Goal: Task Accomplishment & Management: Complete application form

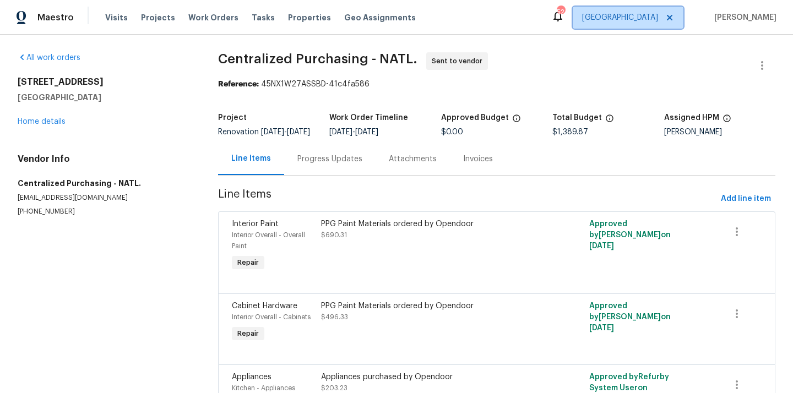
click at [650, 20] on span "[GEOGRAPHIC_DATA]" at bounding box center [620, 17] width 76 height 11
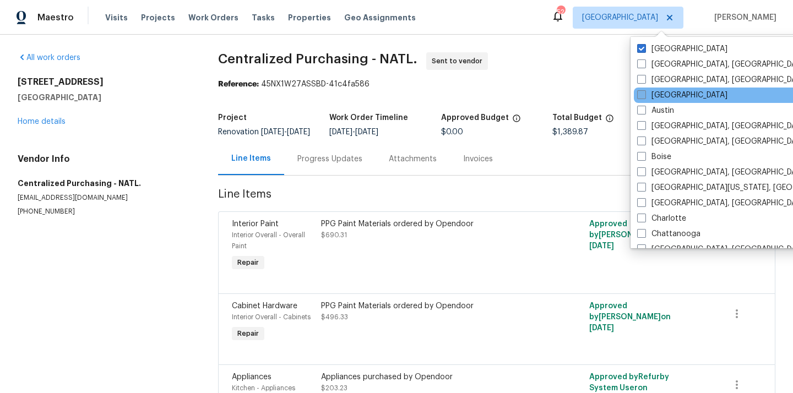
click at [660, 96] on label "[GEOGRAPHIC_DATA]" at bounding box center [682, 95] width 90 height 11
click at [645, 96] on input "[GEOGRAPHIC_DATA]" at bounding box center [640, 93] width 7 height 7
checkbox input "true"
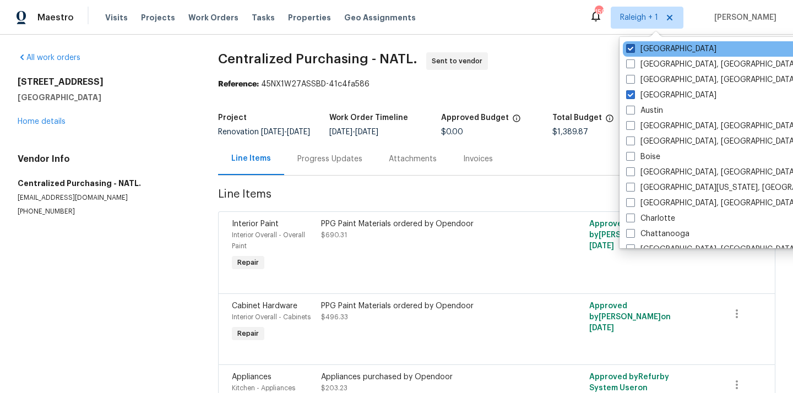
click at [647, 46] on label "[GEOGRAPHIC_DATA]" at bounding box center [671, 49] width 90 height 11
click at [634, 46] on input "[GEOGRAPHIC_DATA]" at bounding box center [629, 47] width 7 height 7
checkbox input "false"
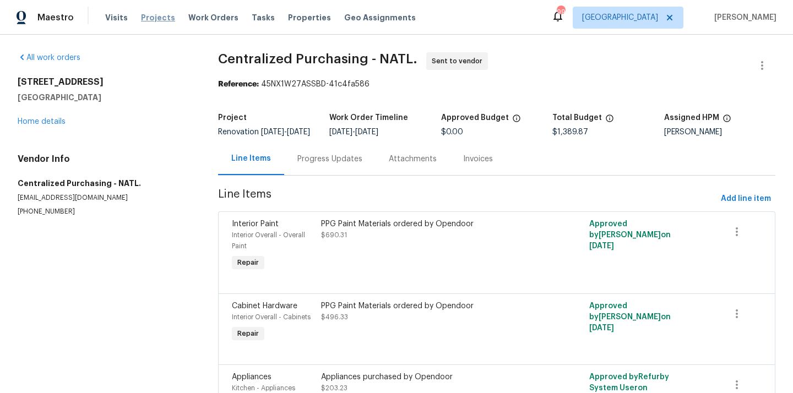
click at [141, 20] on span "Projects" at bounding box center [158, 17] width 34 height 11
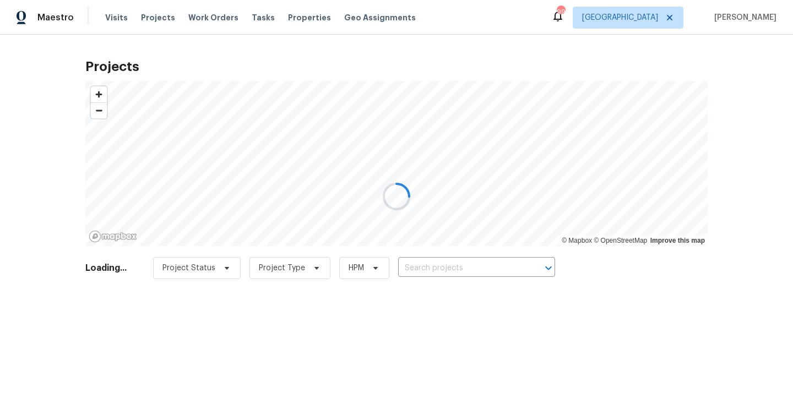
click at [484, 269] on div at bounding box center [396, 196] width 793 height 393
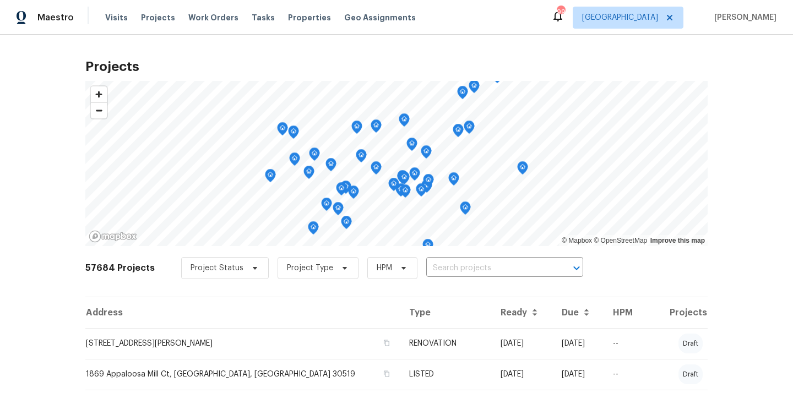
click at [484, 269] on input "text" at bounding box center [489, 268] width 126 height 17
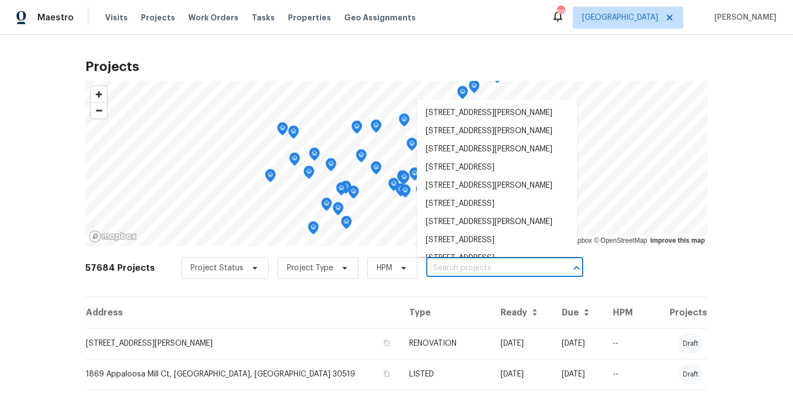
paste input "[STREET_ADDRESS]"
type input "[STREET_ADDRESS]"
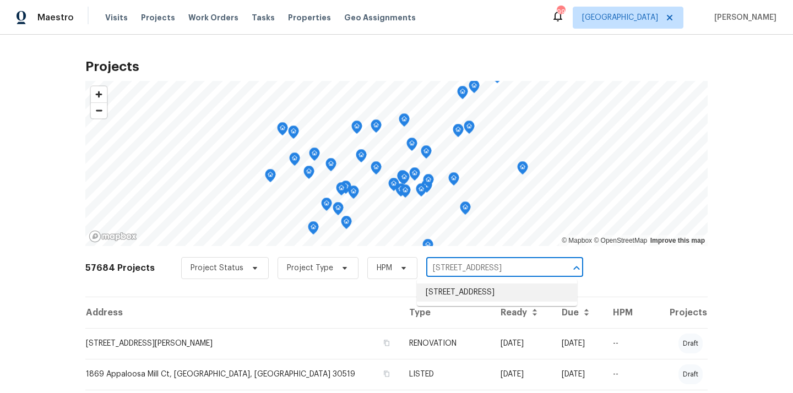
click at [479, 294] on li "[STREET_ADDRESS]" at bounding box center [497, 293] width 160 height 18
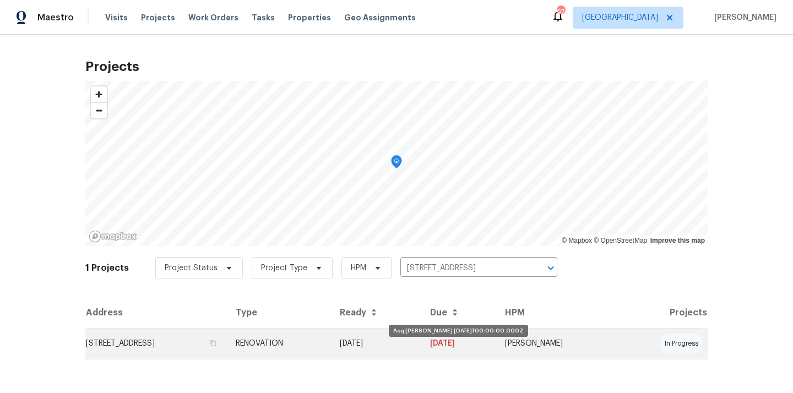
click at [421, 339] on td "[DATE]" at bounding box center [376, 343] width 90 height 31
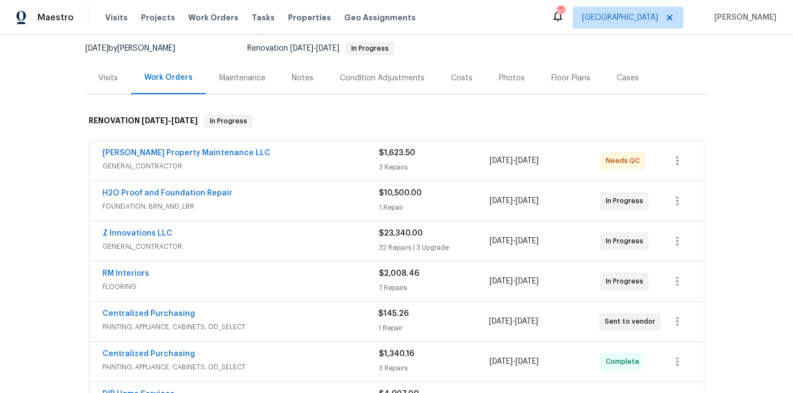
scroll to position [126, 0]
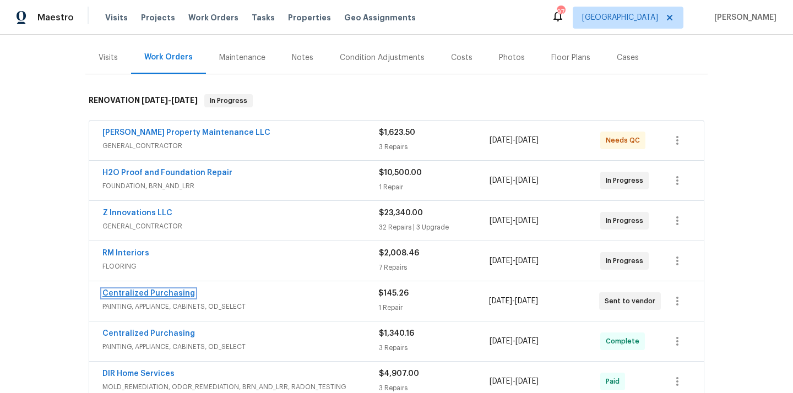
click at [146, 294] on link "Centralized Purchasing" at bounding box center [148, 294] width 93 height 8
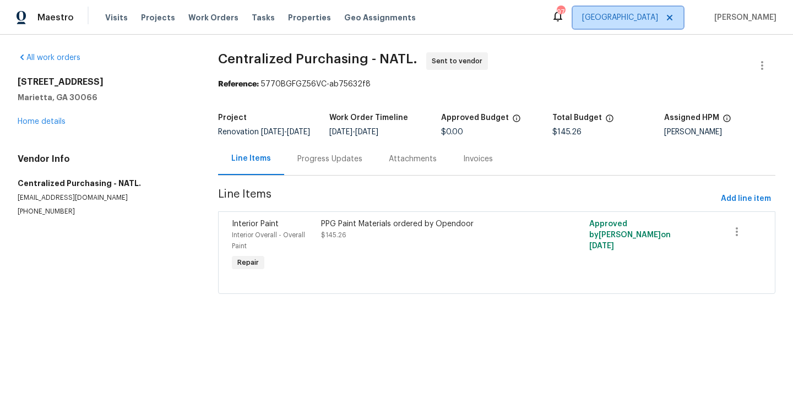
click at [656, 16] on span "[GEOGRAPHIC_DATA]" at bounding box center [620, 17] width 76 height 11
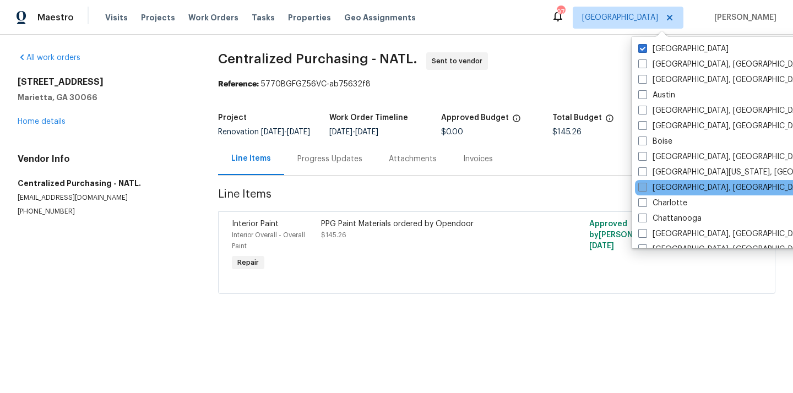
scroll to position [17, 0]
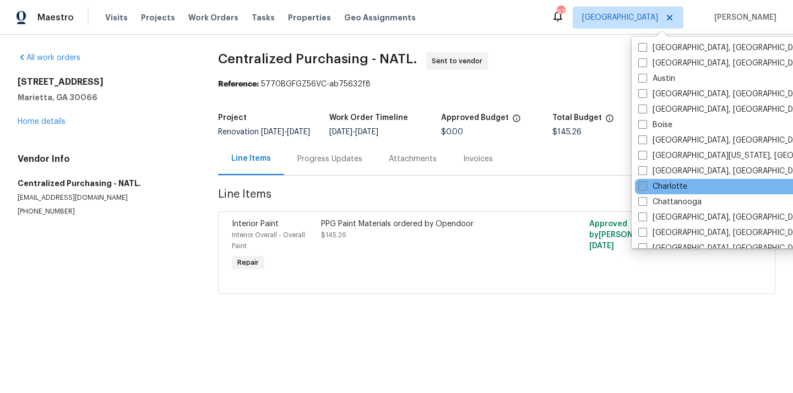
click at [651, 182] on label "Charlotte" at bounding box center [663, 186] width 49 height 11
click at [646, 182] on input "Charlotte" at bounding box center [642, 184] width 7 height 7
checkbox input "true"
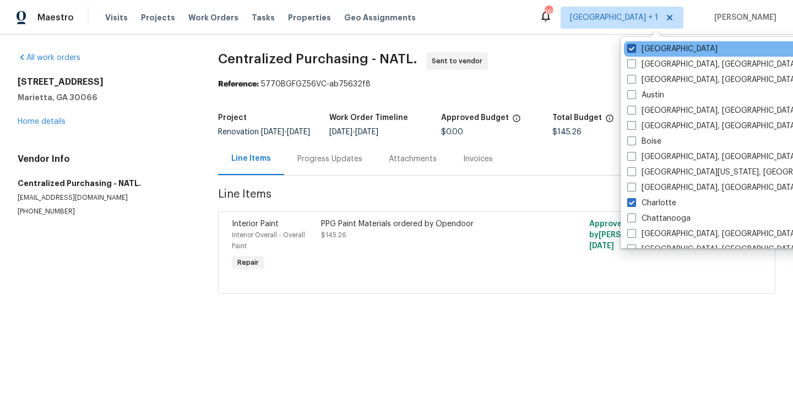
click at [648, 47] on label "[GEOGRAPHIC_DATA]" at bounding box center [673, 49] width 90 height 11
click at [635, 47] on input "[GEOGRAPHIC_DATA]" at bounding box center [631, 47] width 7 height 7
checkbox input "false"
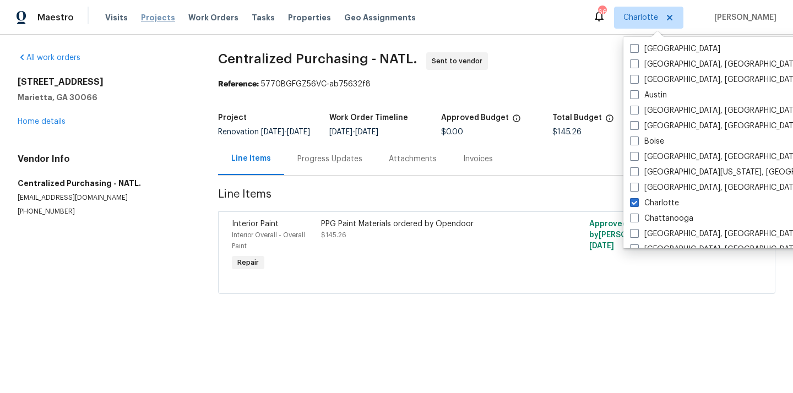
click at [156, 17] on span "Projects" at bounding box center [158, 17] width 34 height 11
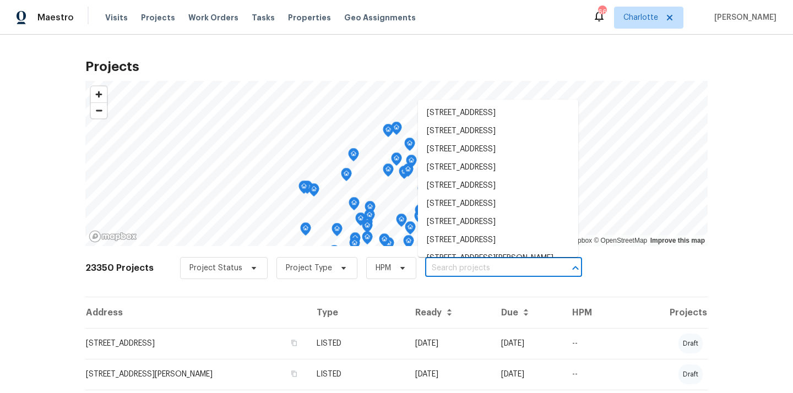
click at [482, 268] on input "text" at bounding box center [488, 268] width 126 height 17
paste input "[STREET_ADDRESS][PERSON_NAME]"
type input "[STREET_ADDRESS][PERSON_NAME]"
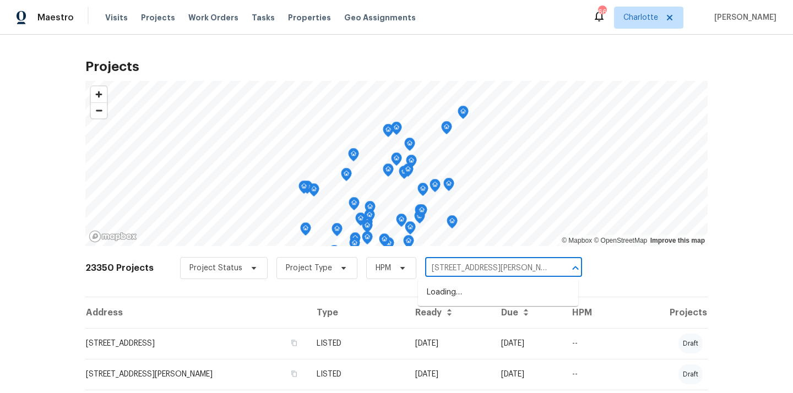
scroll to position [0, 38]
click at [474, 294] on li "[STREET_ADDRESS][PERSON_NAME]" at bounding box center [498, 293] width 160 height 18
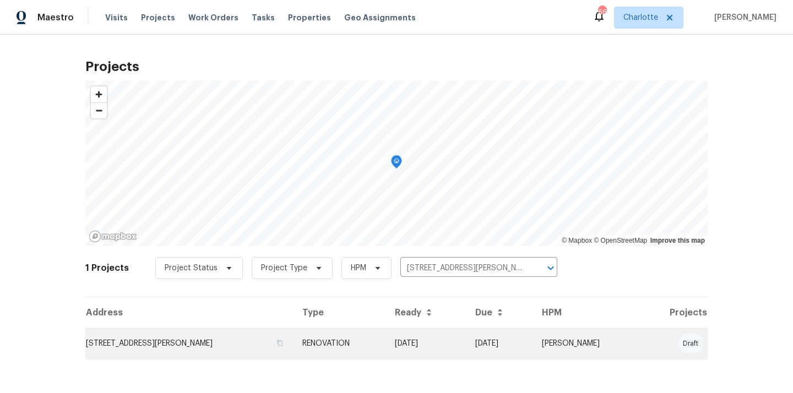
click at [294, 330] on td "[STREET_ADDRESS][PERSON_NAME]" at bounding box center [189, 343] width 208 height 31
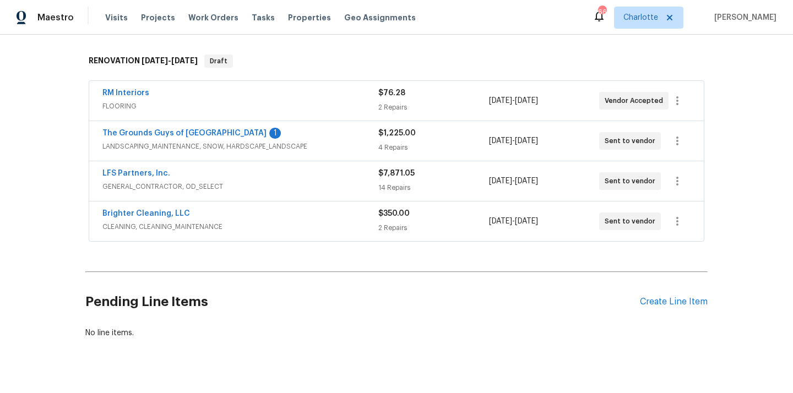
scroll to position [186, 0]
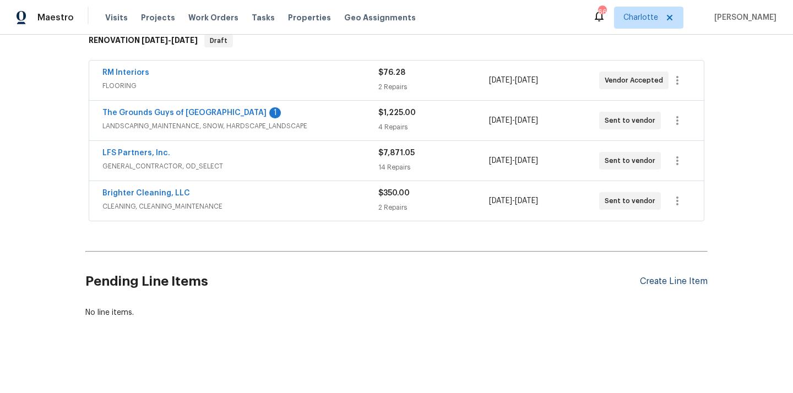
click at [661, 283] on div "Create Line Item" at bounding box center [674, 282] width 68 height 10
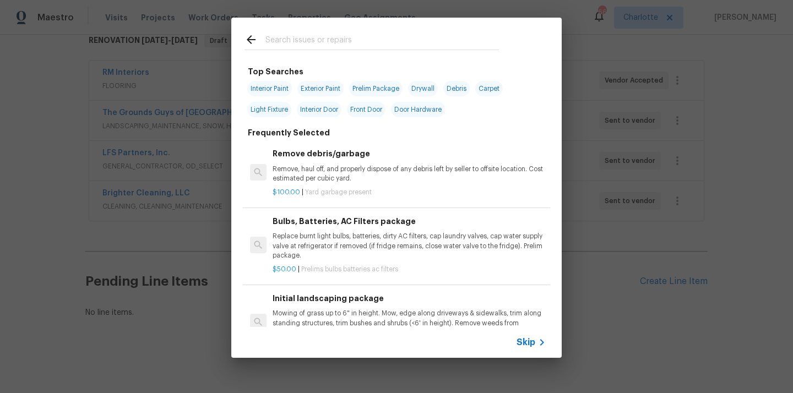
click at [397, 40] on input "text" at bounding box center [383, 41] width 234 height 17
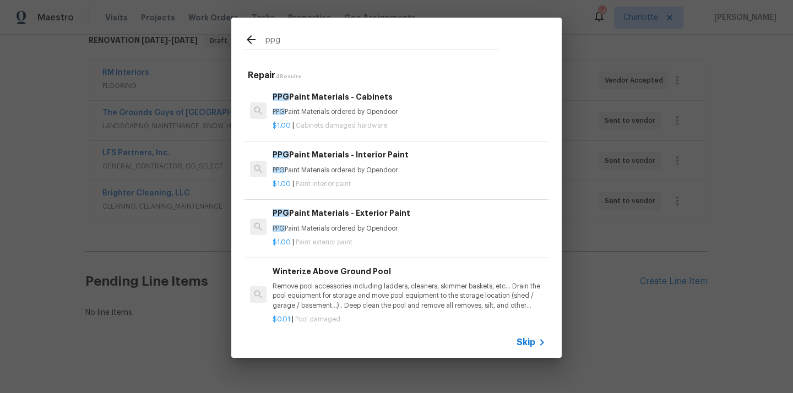
type input "ppg"
click at [363, 176] on div "$1.00 | Paint interior paint" at bounding box center [409, 182] width 273 height 14
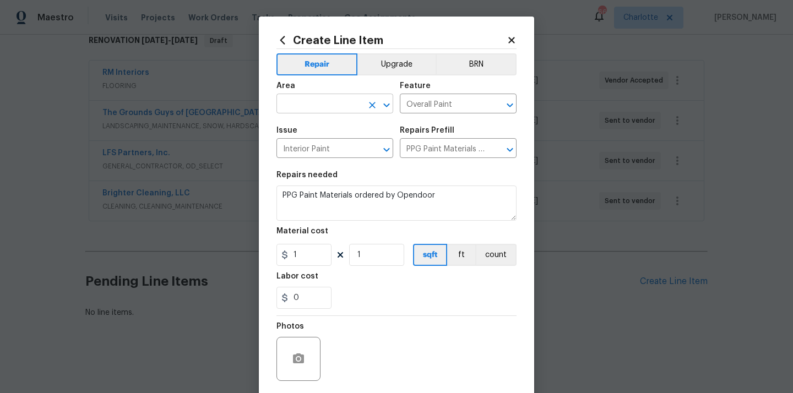
click at [315, 99] on input "text" at bounding box center [320, 104] width 86 height 17
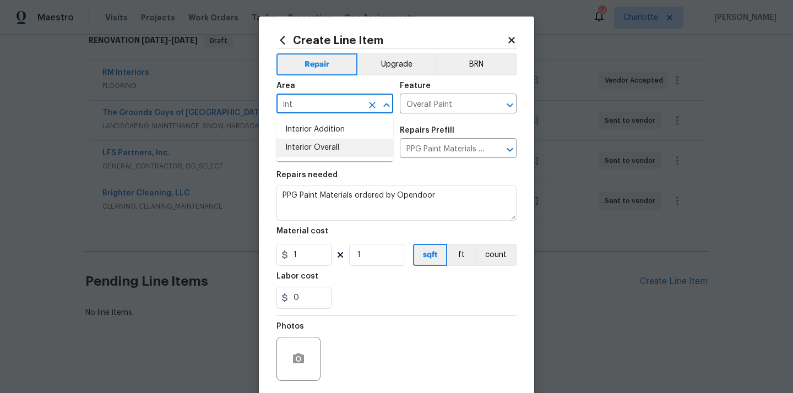
click at [316, 152] on li "Interior Overall" at bounding box center [335, 148] width 117 height 18
type input "Interior Overall"
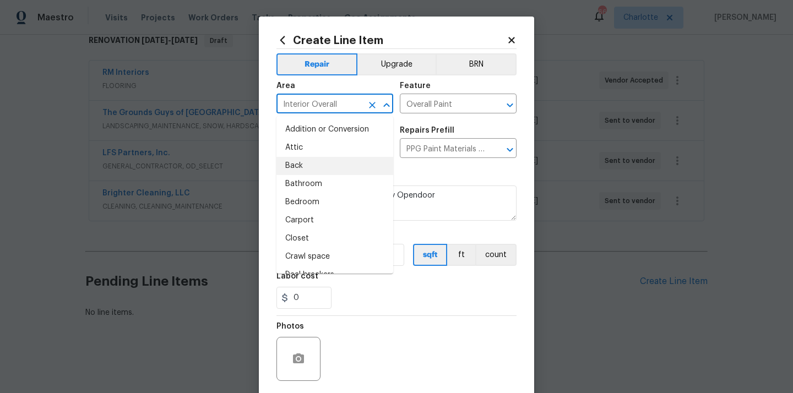
click at [425, 172] on div "Repairs needed" at bounding box center [397, 178] width 240 height 14
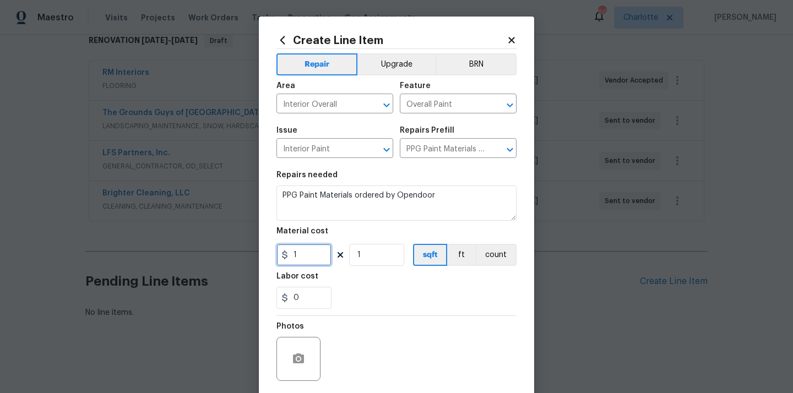
drag, startPoint x: 302, startPoint y: 253, endPoint x: 261, endPoint y: 253, distance: 41.3
click at [261, 253] on div "Create Line Item Repair Upgrade BRN Area Interior Overall ​ Feature Overall Pai…" at bounding box center [396, 237] width 275 height 441
paste input "857.88"
type input "857.88"
click at [358, 280] on div "Labor cost" at bounding box center [397, 280] width 240 height 14
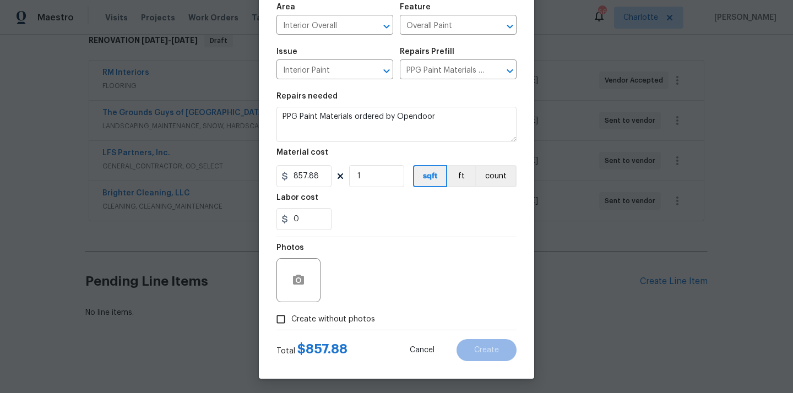
scroll to position [82, 0]
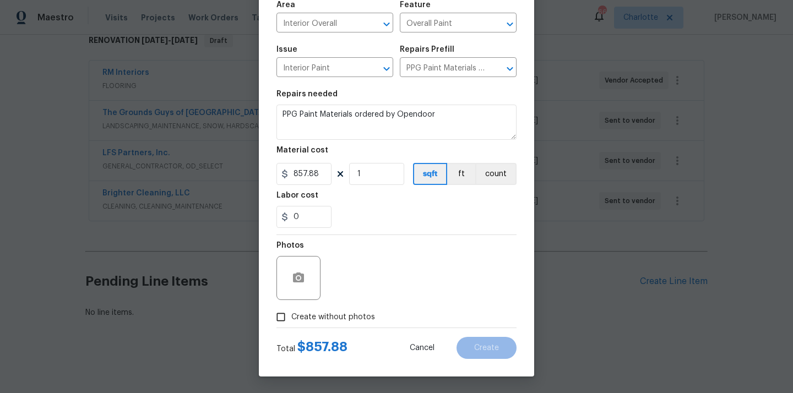
click at [344, 311] on label "Create without photos" at bounding box center [323, 317] width 105 height 21
click at [291, 311] on input "Create without photos" at bounding box center [281, 317] width 21 height 21
checkbox input "true"
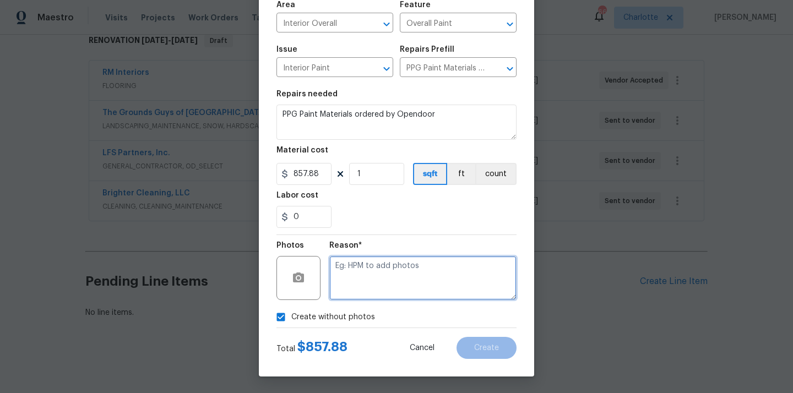
click at [355, 296] on textarea at bounding box center [422, 278] width 187 height 44
type textarea "N/A"
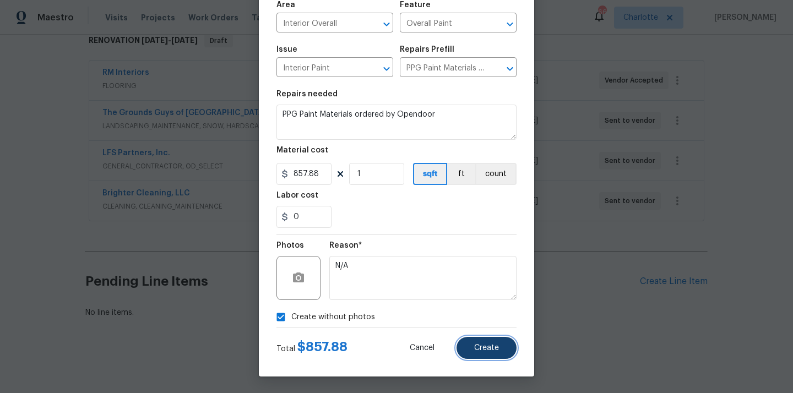
click at [491, 345] on span "Create" at bounding box center [486, 348] width 25 height 8
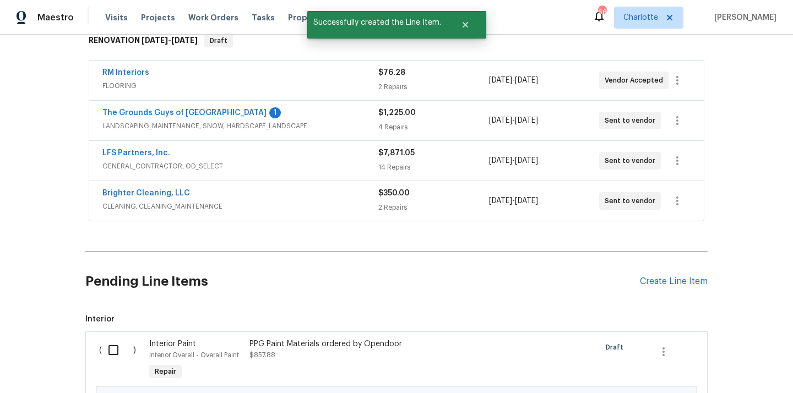
click at [112, 348] on input "checkbox" at bounding box center [117, 350] width 31 height 23
checkbox input "true"
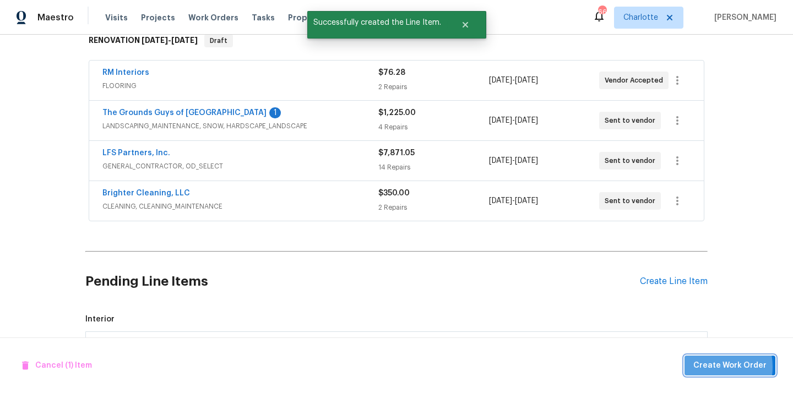
click at [707, 367] on span "Create Work Order" at bounding box center [730, 366] width 73 height 14
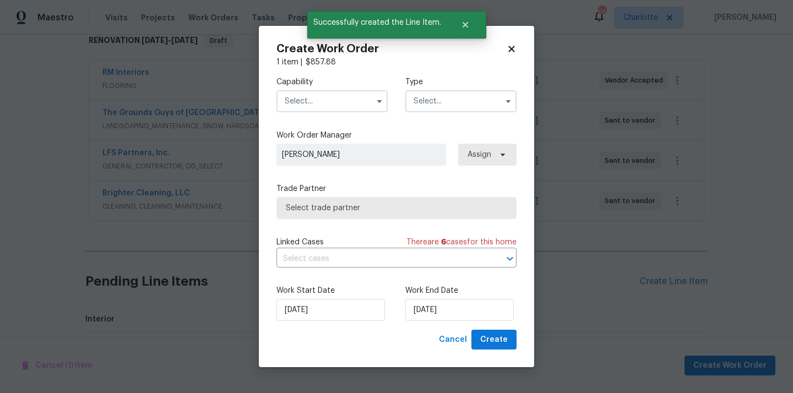
click at [348, 100] on input "text" at bounding box center [332, 101] width 111 height 22
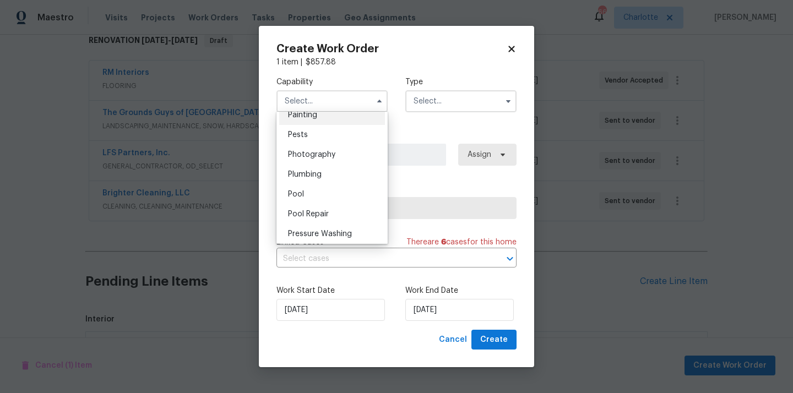
click at [334, 120] on div "Painting" at bounding box center [332, 115] width 106 height 20
type input "Painting"
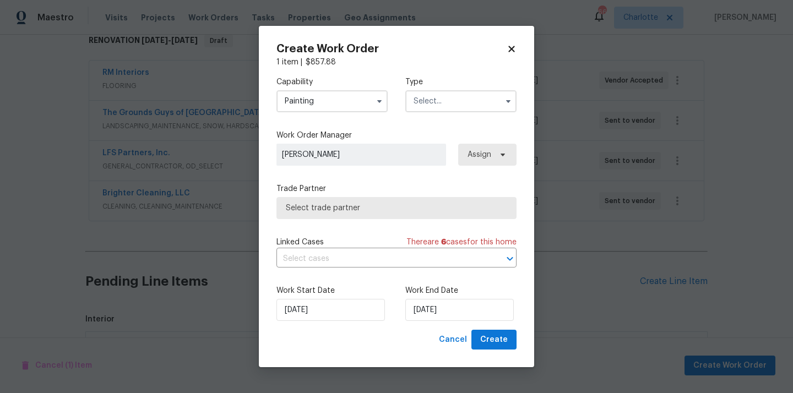
click at [446, 98] on input "text" at bounding box center [460, 101] width 111 height 22
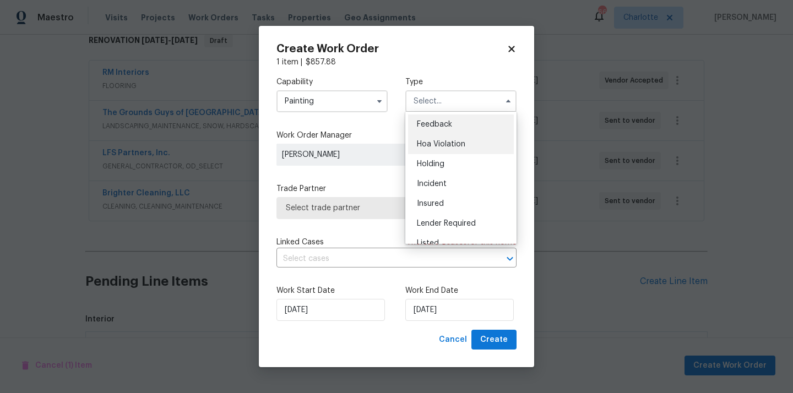
scroll to position [250, 0]
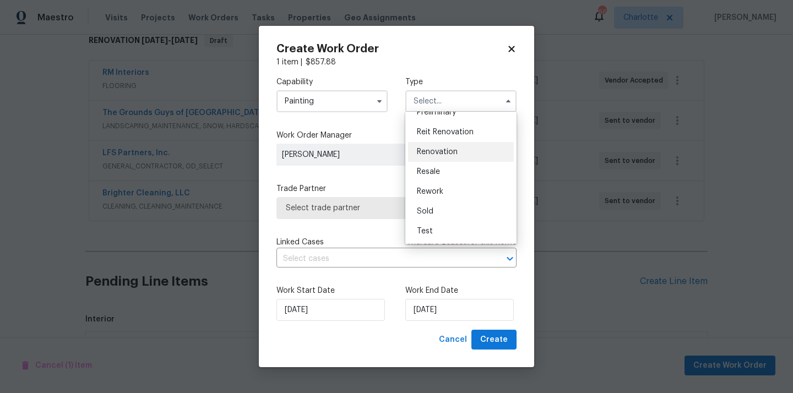
click at [443, 147] on div "Renovation" at bounding box center [461, 152] width 106 height 20
type input "Renovation"
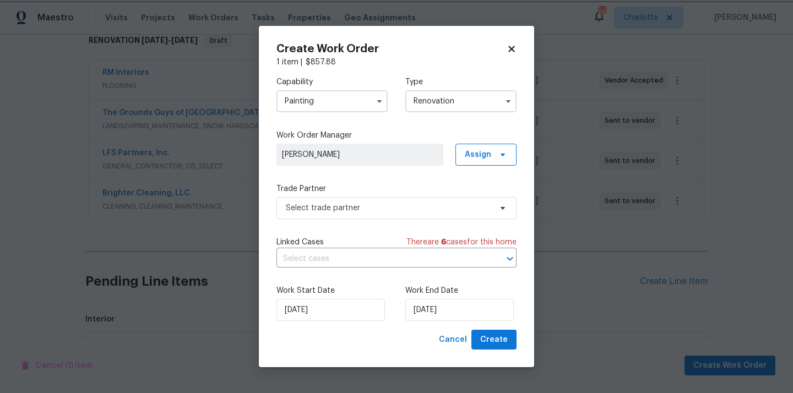
scroll to position [0, 0]
click at [475, 148] on span "Assign" at bounding box center [486, 155] width 61 height 22
click at [479, 197] on div "Assign to me" at bounding box center [488, 201] width 48 height 11
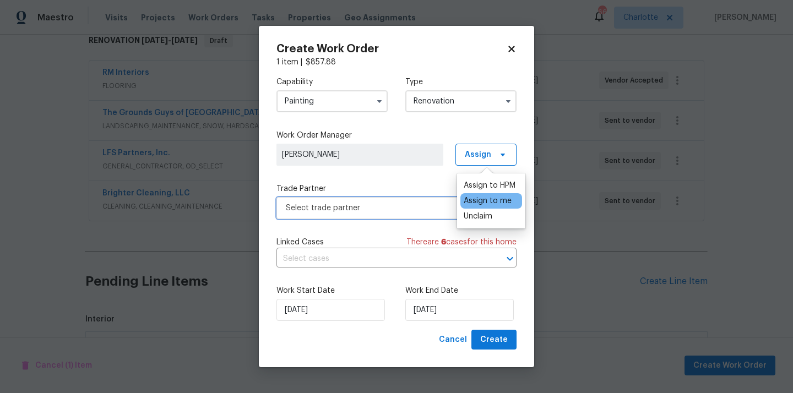
click at [349, 210] on span "Select trade partner" at bounding box center [389, 208] width 206 height 11
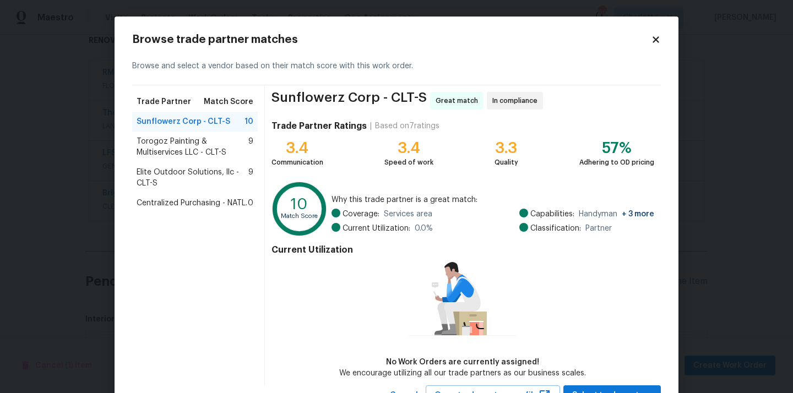
click at [225, 205] on span "Centralized Purchasing - NATL." at bounding box center [192, 203] width 111 height 11
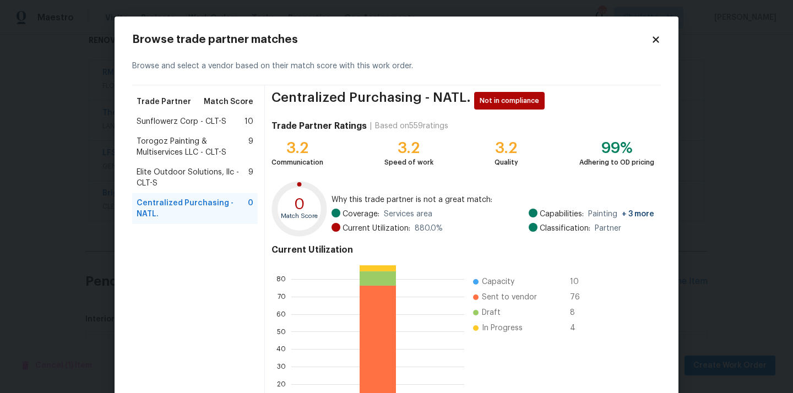
scroll to position [93, 0]
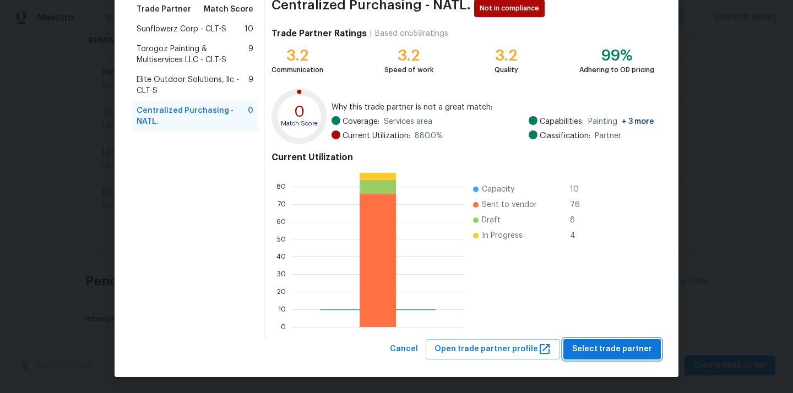
click at [623, 343] on span "Select trade partner" at bounding box center [612, 350] width 80 height 14
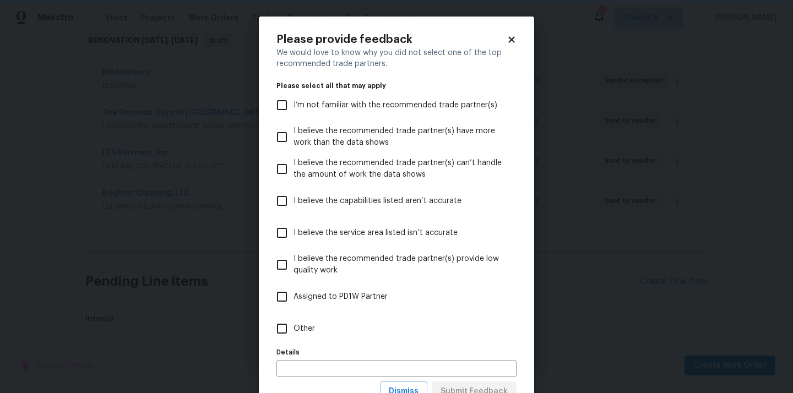
scroll to position [0, 0]
click at [445, 324] on label "Other" at bounding box center [389, 329] width 237 height 32
click at [294, 324] on input "Other" at bounding box center [282, 328] width 23 height 23
checkbox input "true"
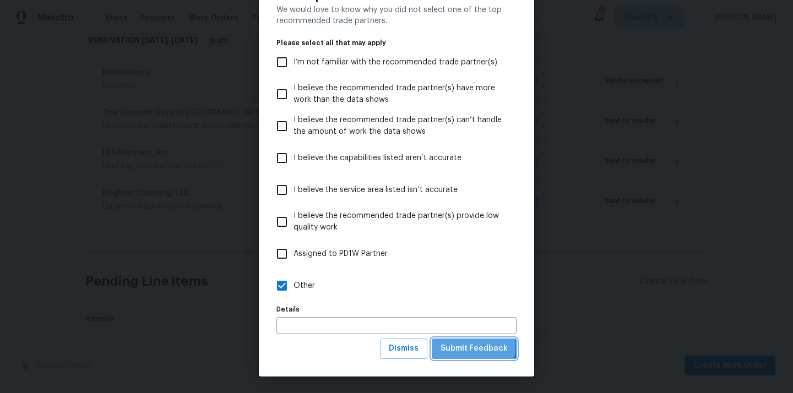
click at [458, 347] on span "Submit Feedback" at bounding box center [474, 349] width 67 height 14
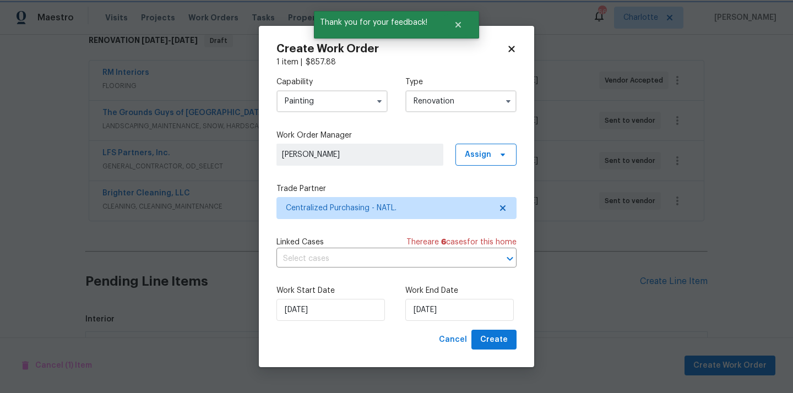
scroll to position [0, 0]
click at [489, 327] on div "Work Start Date [DATE] Work End Date [DATE]" at bounding box center [397, 303] width 240 height 53
click at [493, 339] on span "Create" at bounding box center [494, 340] width 28 height 14
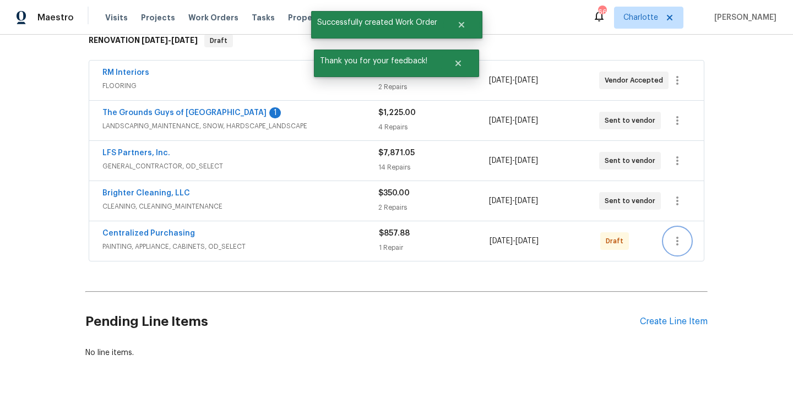
click at [678, 244] on icon "button" at bounding box center [678, 241] width 2 height 9
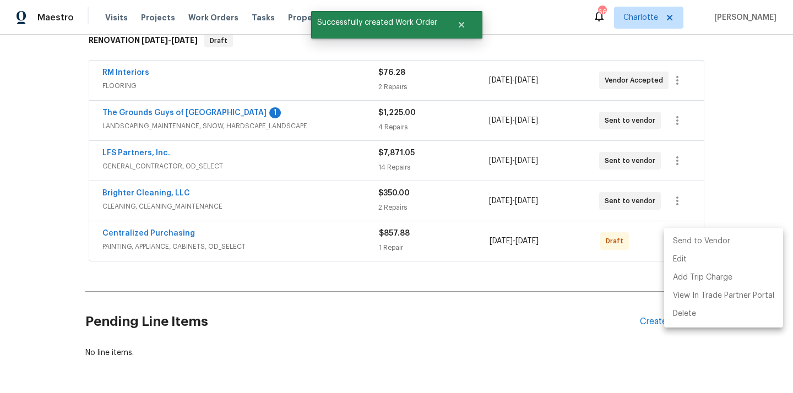
click at [682, 241] on li "Send to Vendor" at bounding box center [723, 241] width 119 height 18
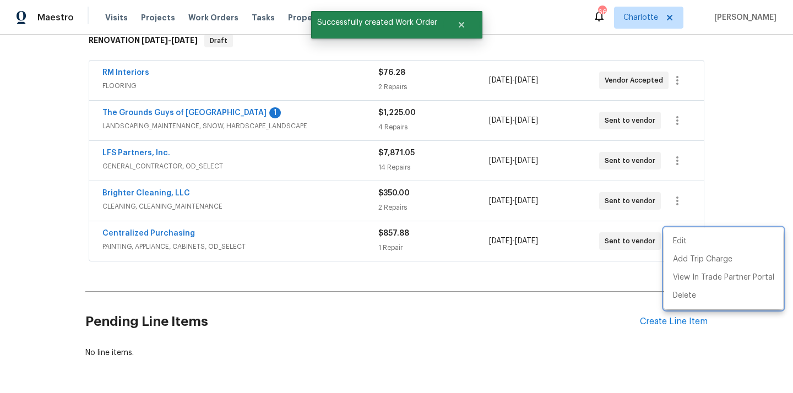
click at [247, 241] on div at bounding box center [396, 196] width 793 height 393
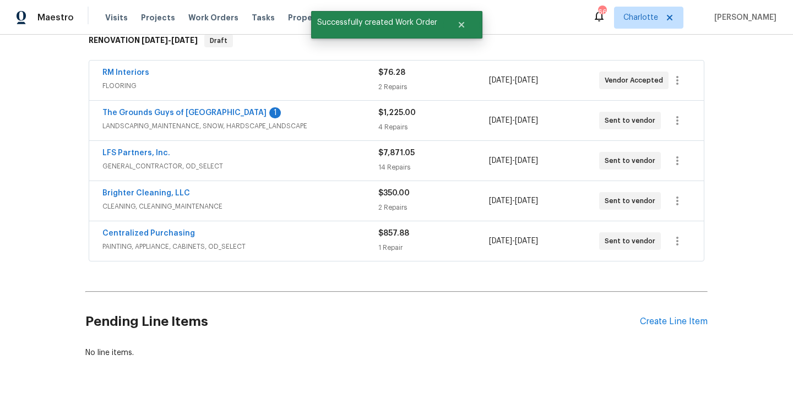
click at [156, 229] on span "Centralized Purchasing" at bounding box center [148, 233] width 93 height 11
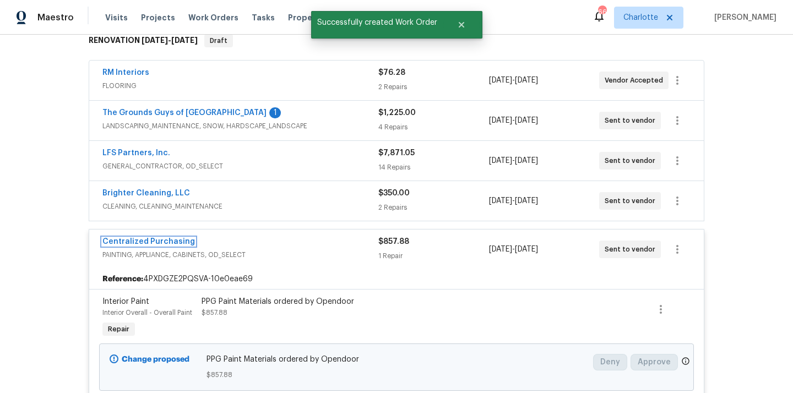
click at [150, 239] on link "Centralized Purchasing" at bounding box center [148, 242] width 93 height 8
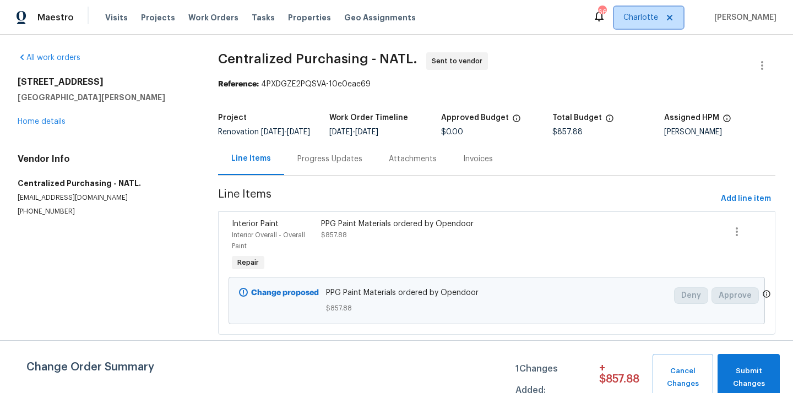
click at [649, 21] on span "Charlotte" at bounding box center [641, 17] width 35 height 11
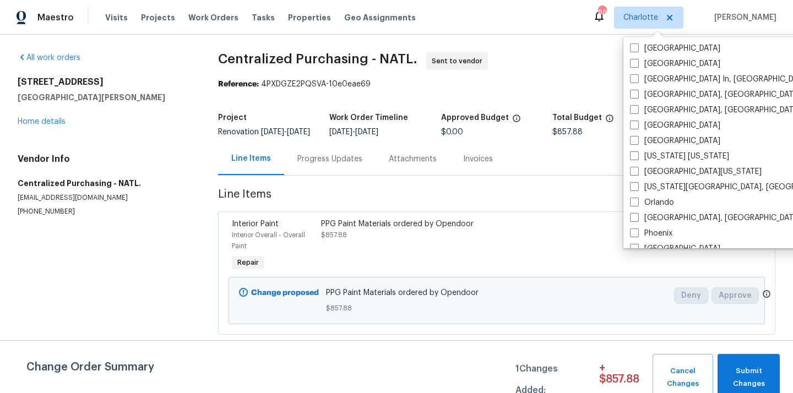
scroll to position [533, 0]
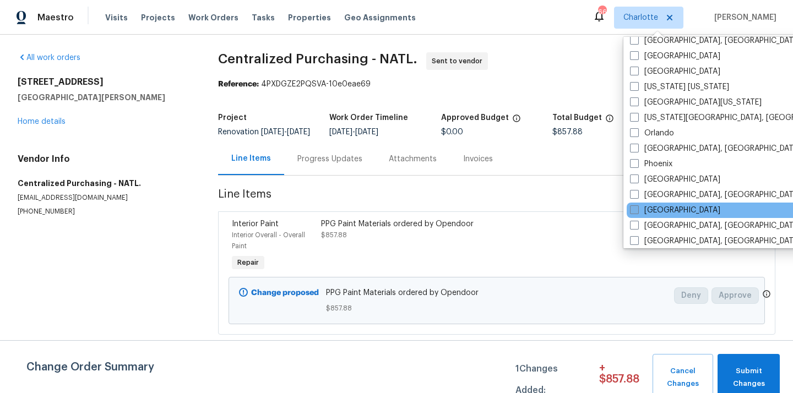
click at [639, 210] on label "[GEOGRAPHIC_DATA]" at bounding box center [675, 210] width 90 height 11
click at [637, 210] on input "[GEOGRAPHIC_DATA]" at bounding box center [633, 208] width 7 height 7
checkbox input "true"
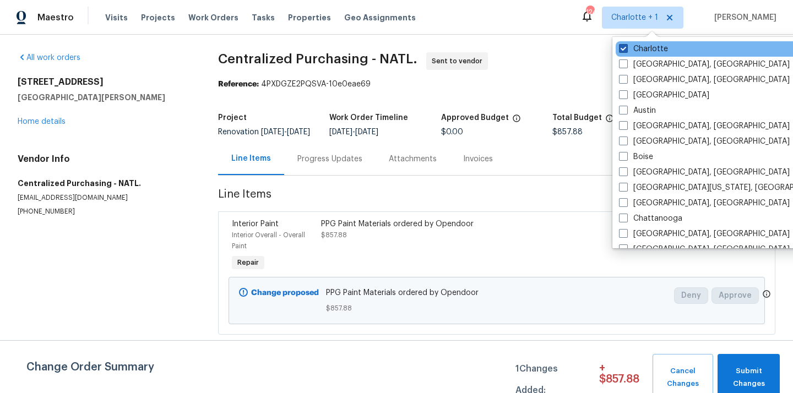
click at [640, 53] on label "Charlotte" at bounding box center [643, 49] width 49 height 11
click at [626, 51] on input "Charlotte" at bounding box center [622, 47] width 7 height 7
checkbox input "false"
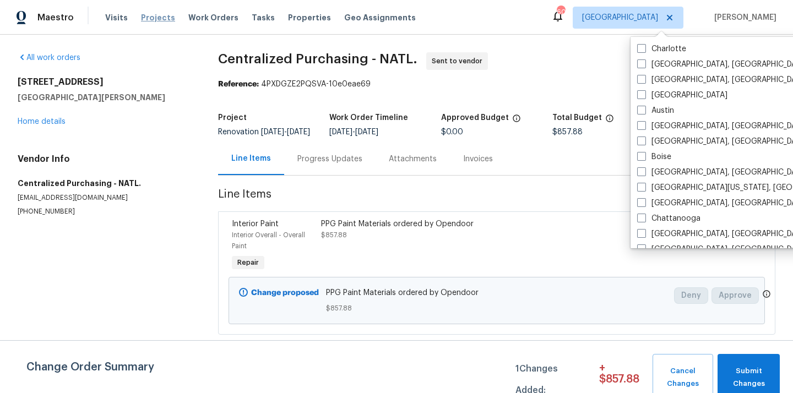
click at [147, 14] on span "Projects" at bounding box center [158, 17] width 34 height 11
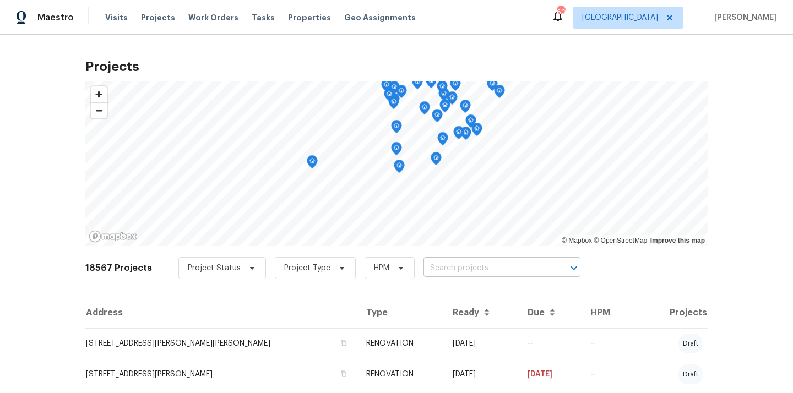
click at [453, 262] on input "text" at bounding box center [487, 268] width 126 height 17
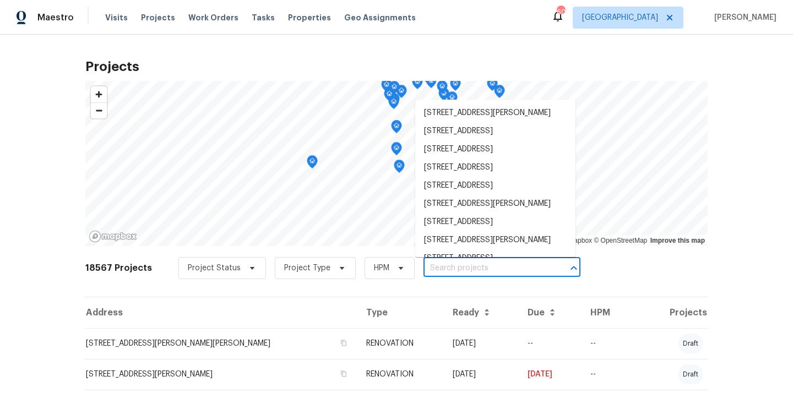
paste input "[STREET_ADDRESS]"
type input "[STREET_ADDRESS]"
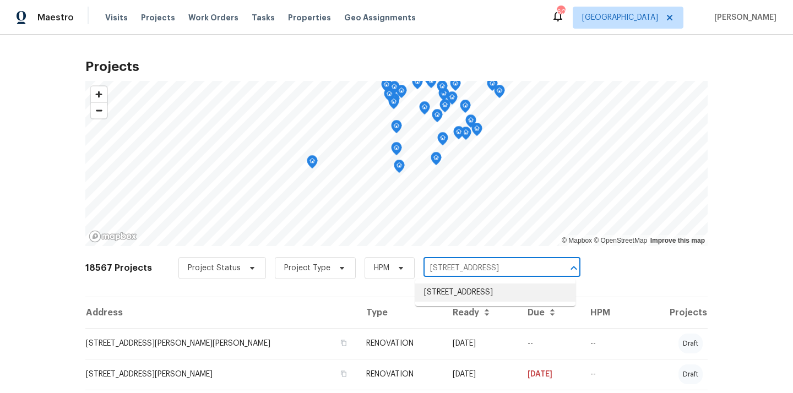
click at [455, 296] on li "[STREET_ADDRESS]" at bounding box center [495, 293] width 160 height 18
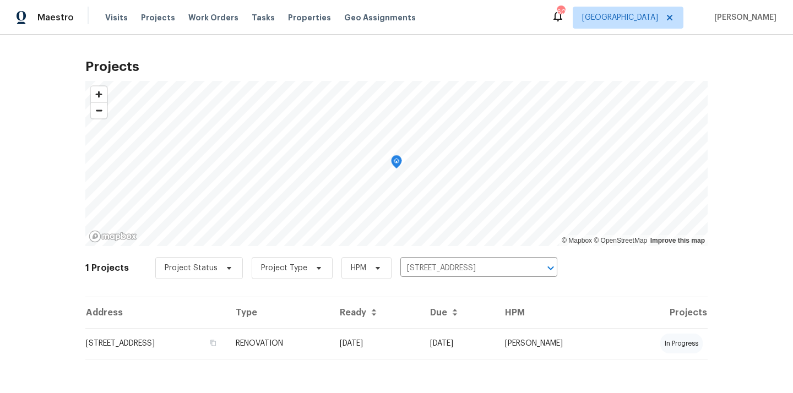
click at [217, 324] on th "Address" at bounding box center [156, 313] width 142 height 31
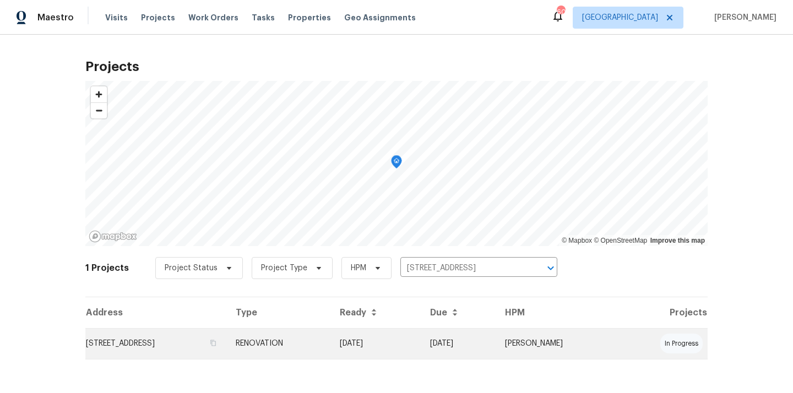
click at [208, 343] on td "[STREET_ADDRESS]" at bounding box center [156, 343] width 142 height 31
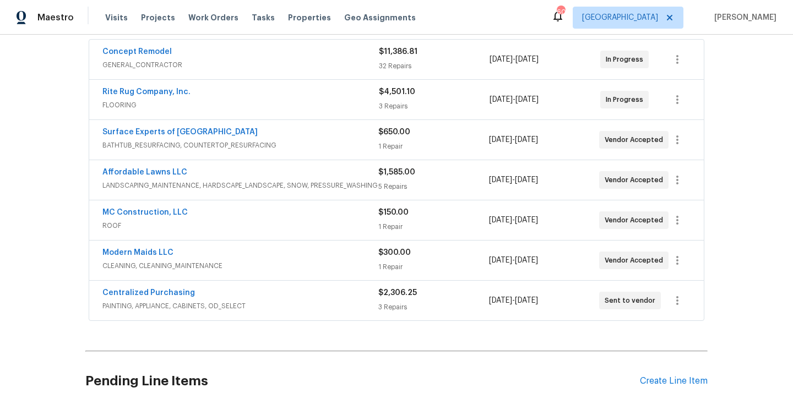
scroll to position [211, 0]
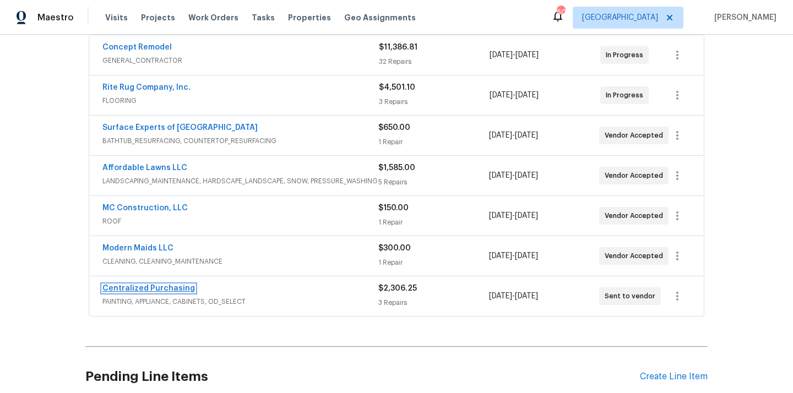
click at [172, 290] on link "Centralized Purchasing" at bounding box center [148, 289] width 93 height 8
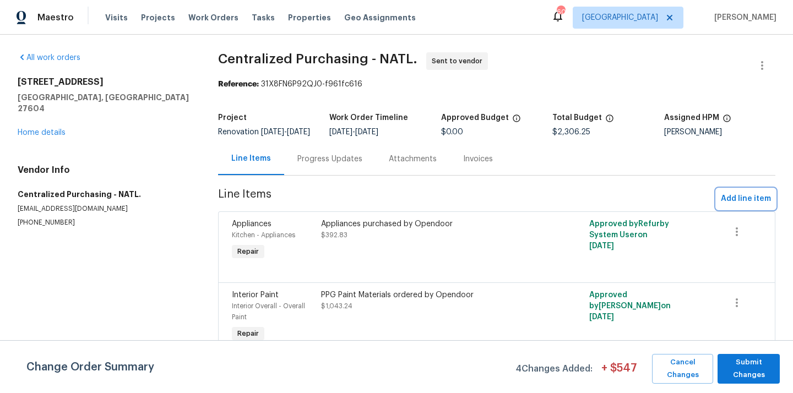
click at [748, 206] on span "Add line item" at bounding box center [746, 199] width 50 height 14
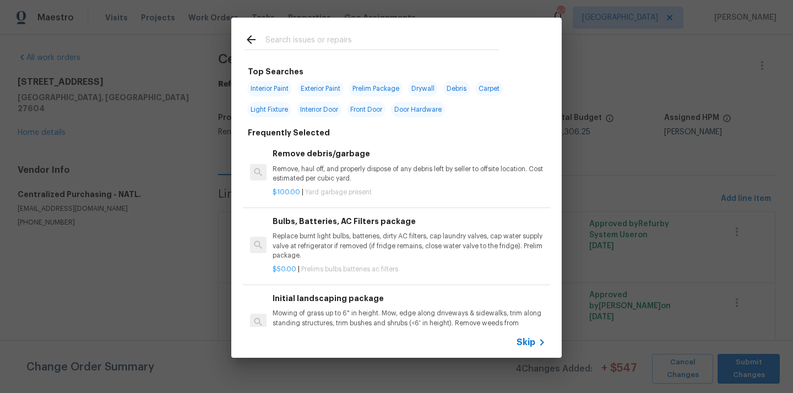
click at [464, 43] on input "text" at bounding box center [383, 41] width 234 height 17
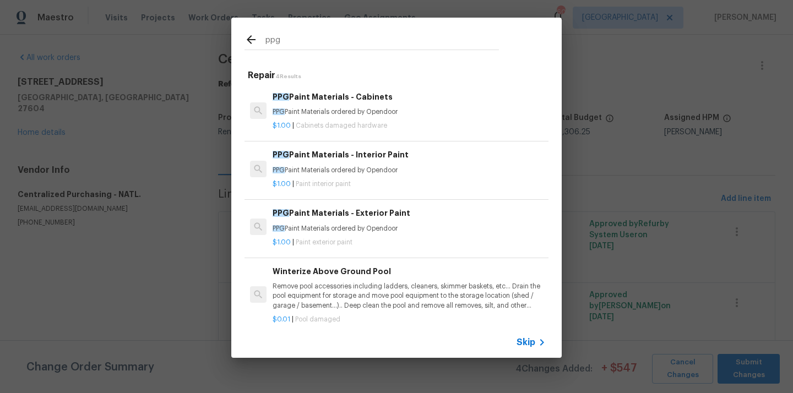
type input "ppg"
click at [356, 174] on p "PPG Paint Materials ordered by Opendoor" at bounding box center [409, 170] width 273 height 9
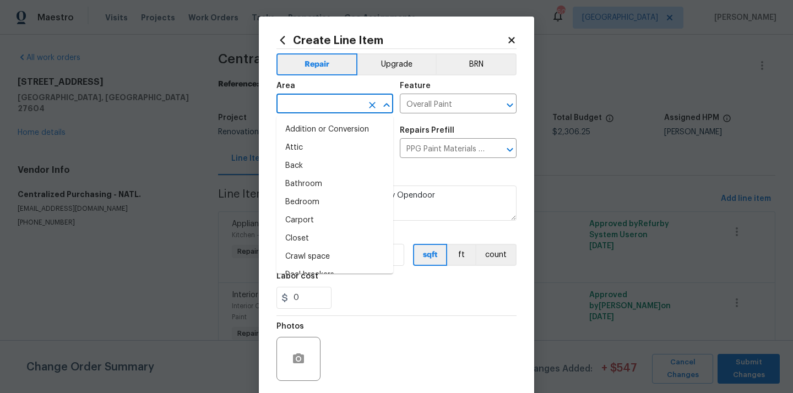
click at [349, 101] on input "text" at bounding box center [320, 104] width 86 height 17
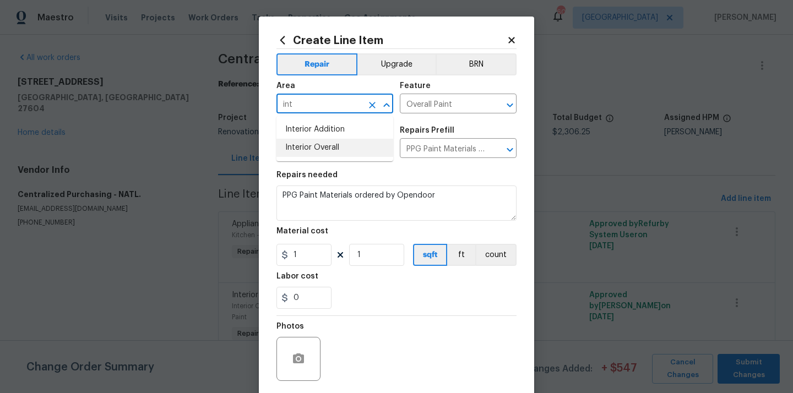
click at [332, 143] on li "Interior Overall" at bounding box center [335, 148] width 117 height 18
type input "Interior Overall"
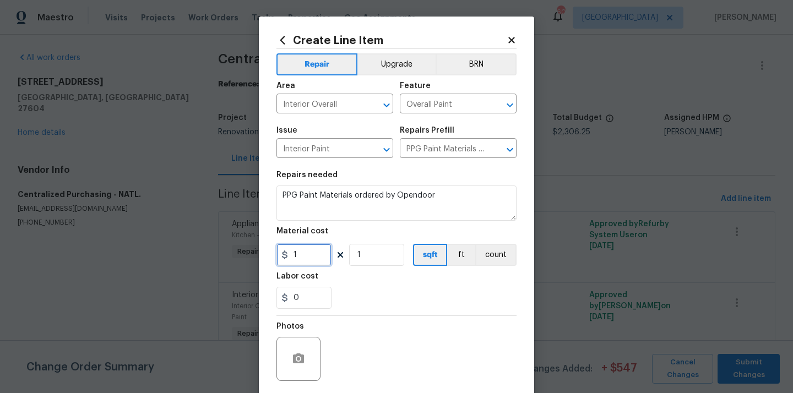
drag, startPoint x: 312, startPoint y: 253, endPoint x: 271, endPoint y: 253, distance: 40.8
click at [271, 253] on div "Create Line Item Repair Upgrade BRN Area Interior Overall ​ Feature Overall Pai…" at bounding box center [396, 237] width 275 height 441
paste input "336.19"
type input "336.19"
click at [357, 285] on div "Labor cost" at bounding box center [397, 280] width 240 height 14
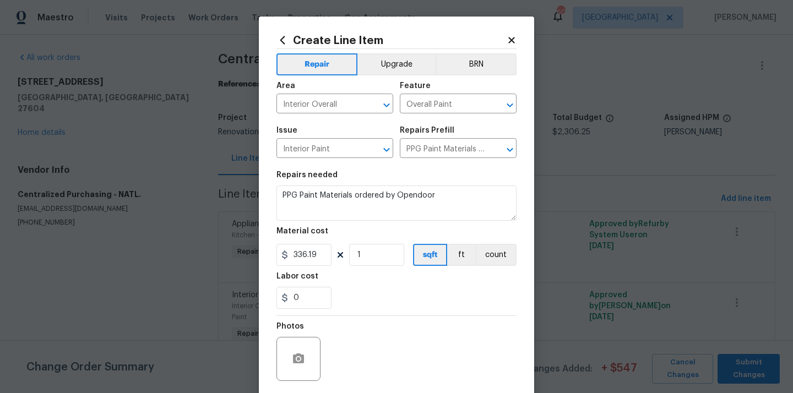
scroll to position [82, 0]
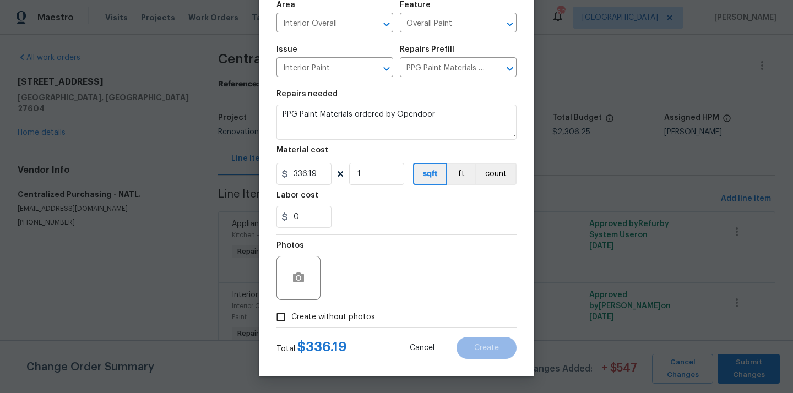
click at [325, 317] on span "Create without photos" at bounding box center [333, 318] width 84 height 12
click at [291, 317] on input "Create without photos" at bounding box center [281, 317] width 21 height 21
checkbox input "true"
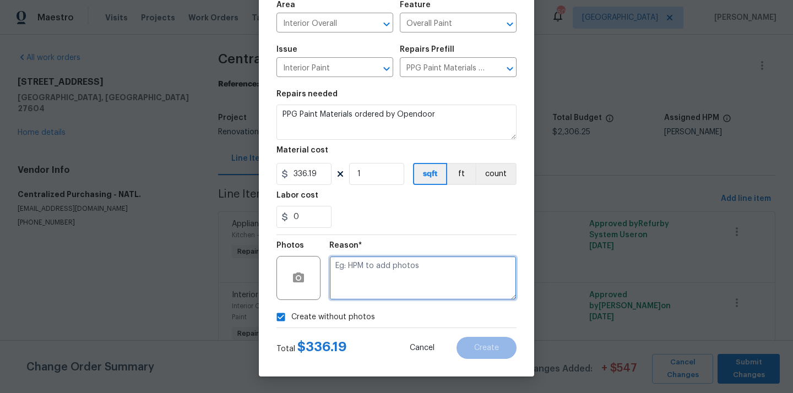
click at [352, 284] on textarea at bounding box center [422, 278] width 187 height 44
type textarea "N/A"
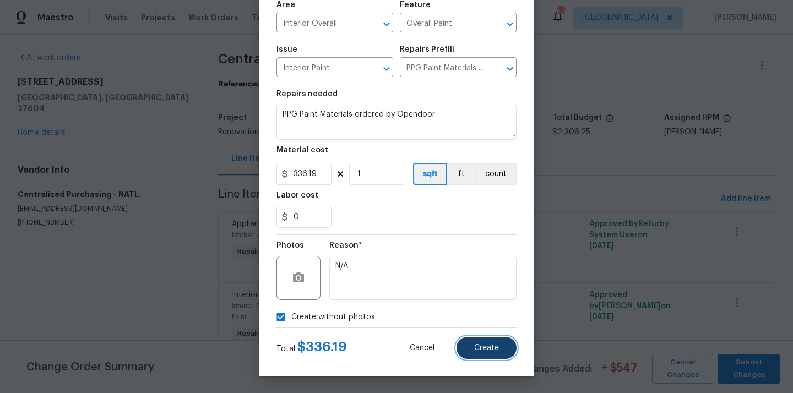
click at [479, 339] on button "Create" at bounding box center [487, 348] width 60 height 22
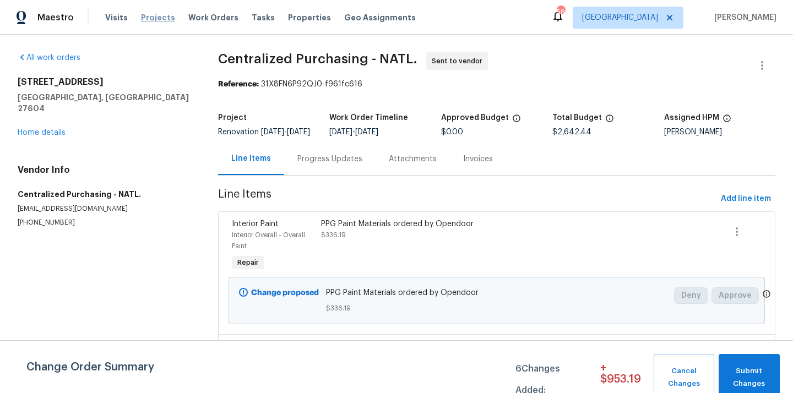
click at [151, 22] on span "Projects" at bounding box center [158, 17] width 34 height 11
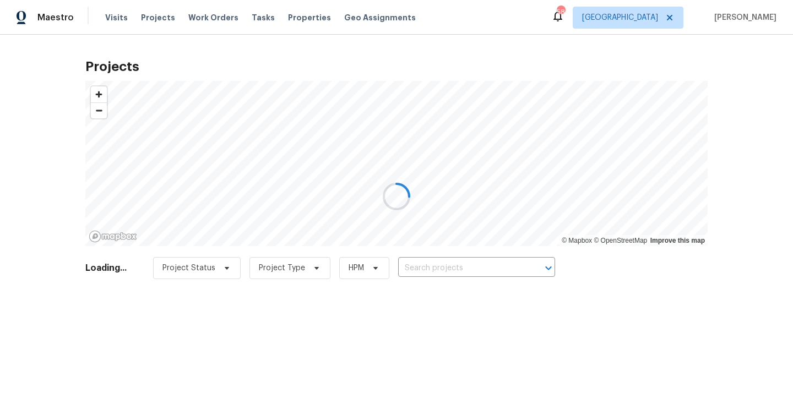
click at [469, 274] on div at bounding box center [396, 196] width 793 height 393
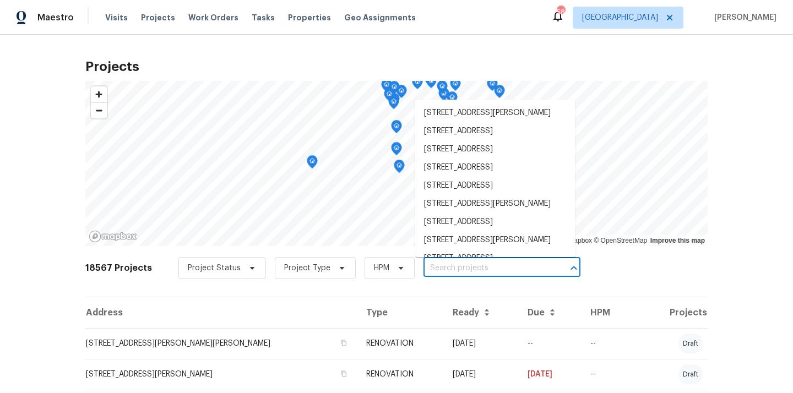
click at [469, 274] on input "text" at bounding box center [487, 268] width 126 height 17
paste input "3826"
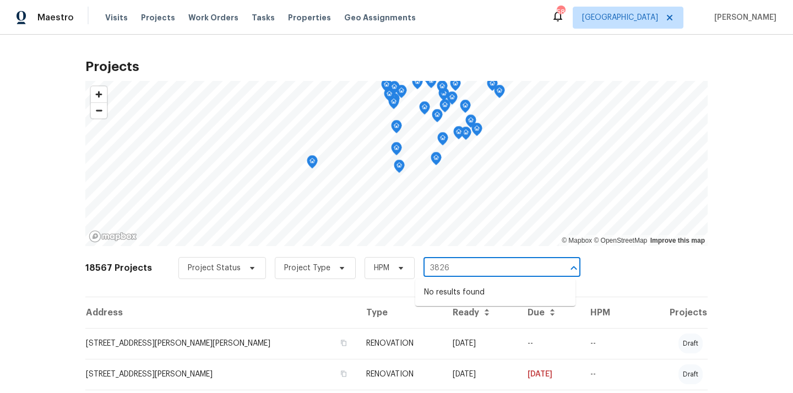
type input "3826"
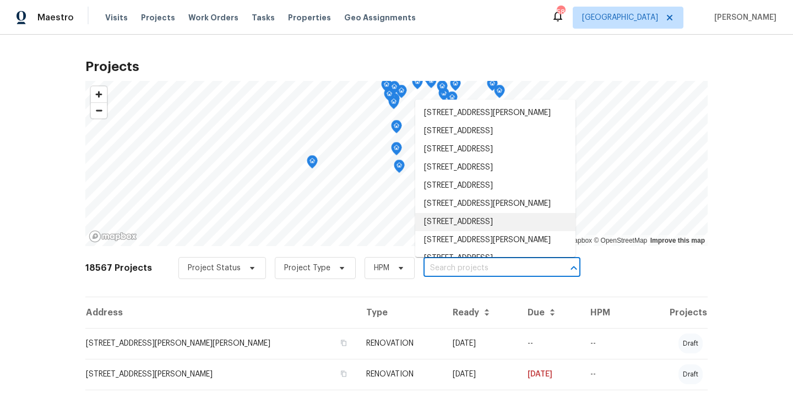
paste input "[STREET_ADDRESS]"
type input "[STREET_ADDRESS]"
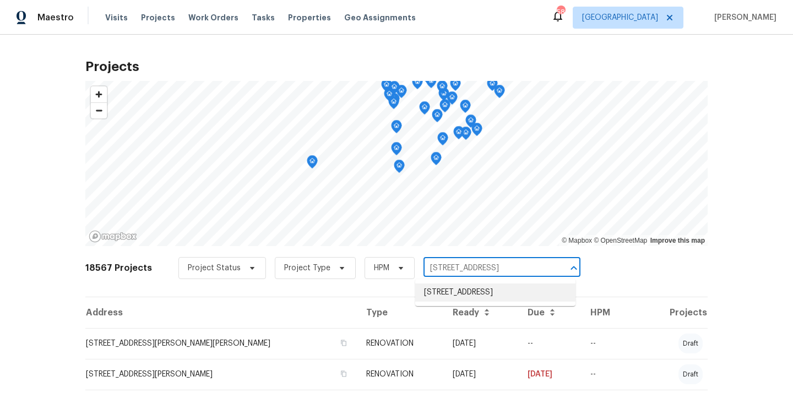
click at [437, 296] on li "[STREET_ADDRESS]" at bounding box center [495, 293] width 160 height 18
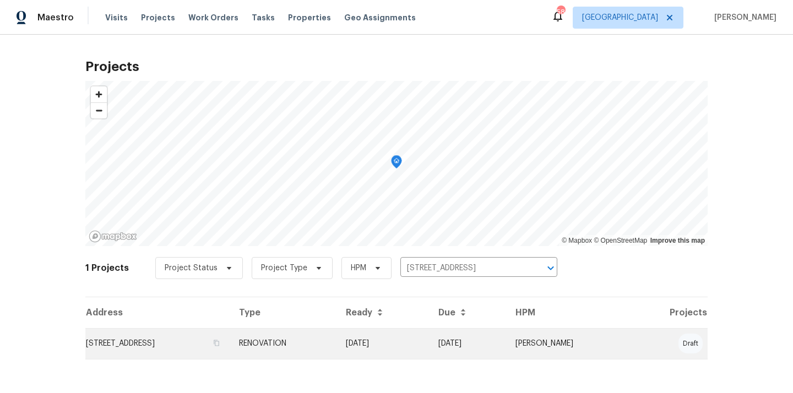
click at [337, 353] on td "RENOVATION" at bounding box center [283, 343] width 107 height 31
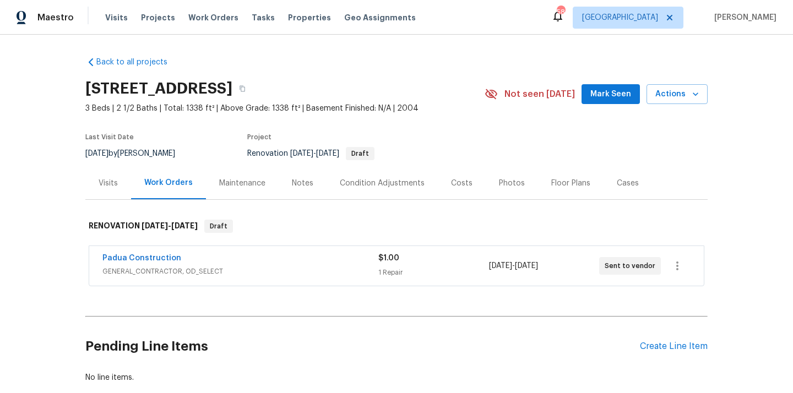
scroll to position [65, 0]
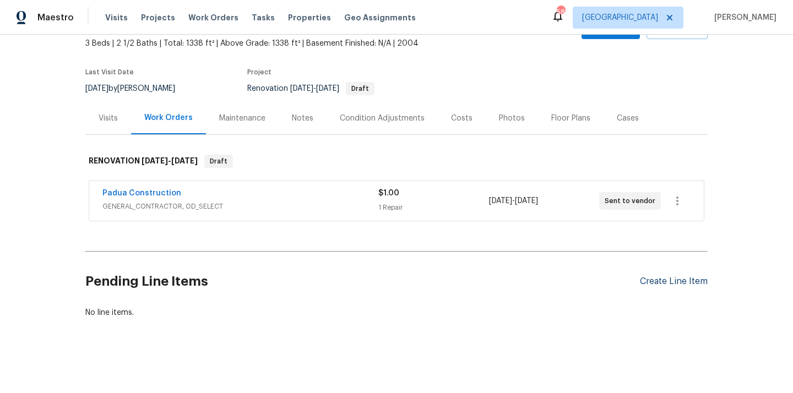
click at [661, 282] on div "Create Line Item" at bounding box center [674, 282] width 68 height 10
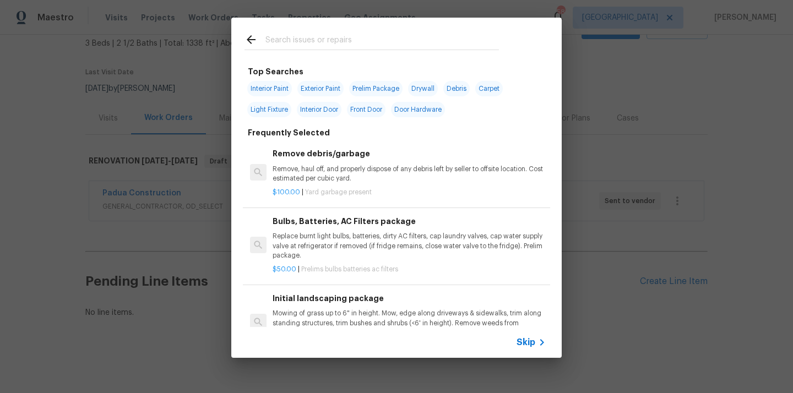
click at [451, 40] on input "text" at bounding box center [383, 41] width 234 height 17
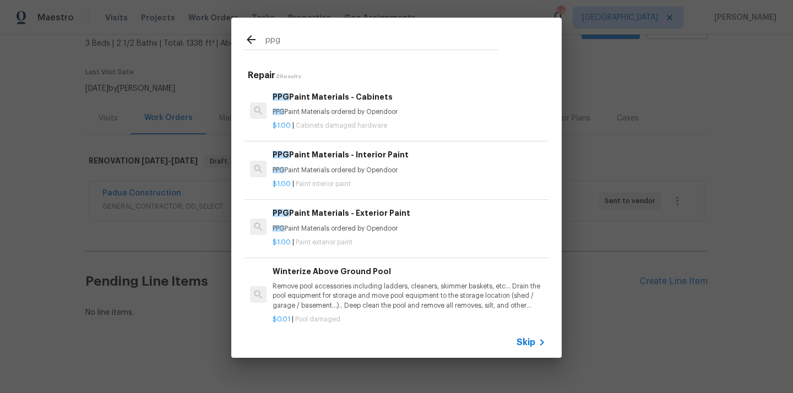
type input "ppg"
click at [410, 177] on div "$1.00 | Paint interior paint" at bounding box center [409, 182] width 273 height 14
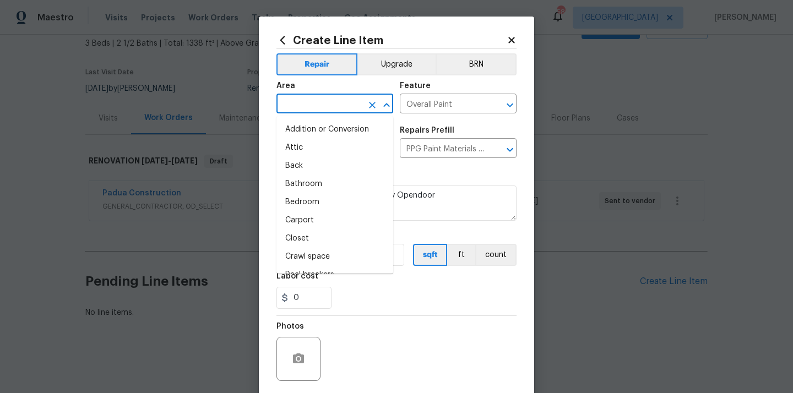
click at [324, 106] on input "text" at bounding box center [320, 104] width 86 height 17
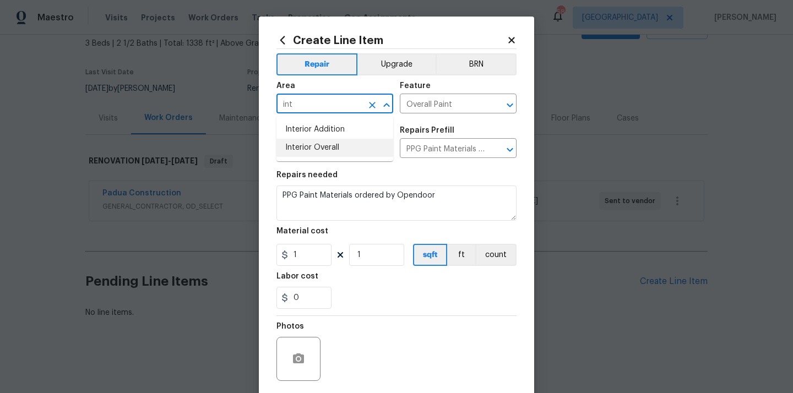
click at [320, 150] on li "Interior Overall" at bounding box center [335, 148] width 117 height 18
type input "Interior Overall"
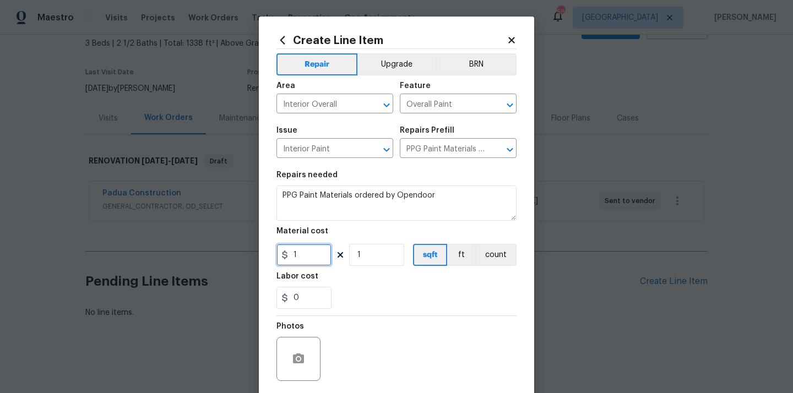
drag, startPoint x: 304, startPoint y: 262, endPoint x: 266, endPoint y: 262, distance: 38.6
click at [269, 262] on div "Create Line Item Repair Upgrade BRN Area Interior Overall ​ Feature Overall Pai…" at bounding box center [396, 237] width 275 height 441
paste input "572.23"
type input "572.23"
click at [381, 289] on div "0" at bounding box center [397, 298] width 240 height 22
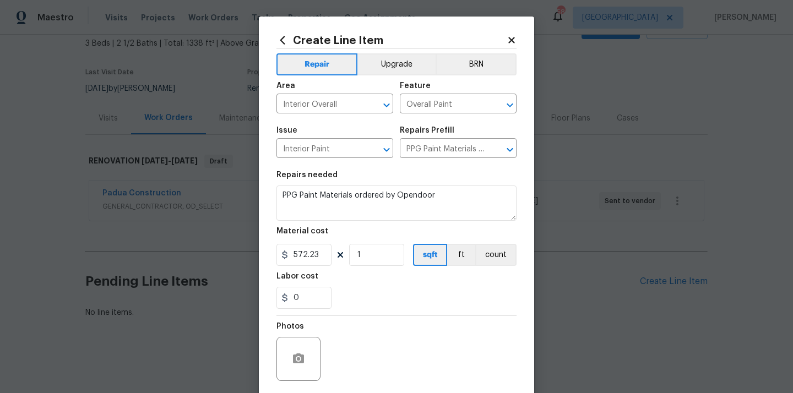
scroll to position [82, 0]
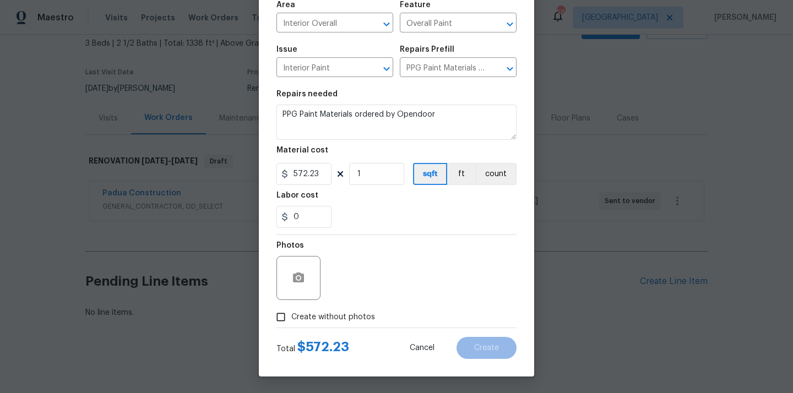
click at [349, 310] on label "Create without photos" at bounding box center [323, 317] width 105 height 21
click at [291, 310] on input "Create without photos" at bounding box center [281, 317] width 21 height 21
checkbox input "true"
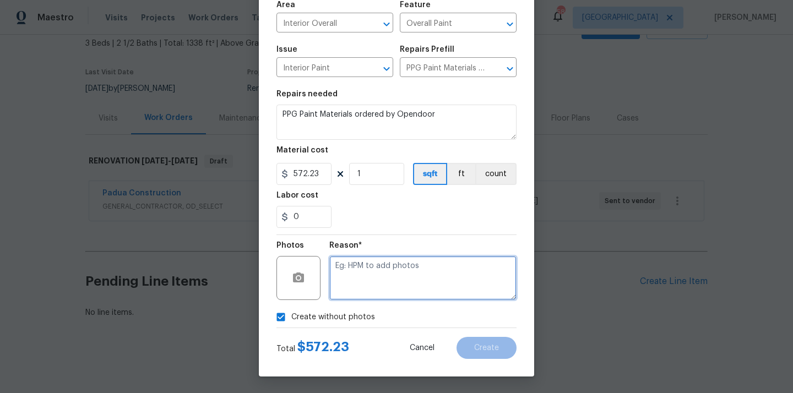
click at [361, 281] on textarea at bounding box center [422, 278] width 187 height 44
type textarea "N/A"
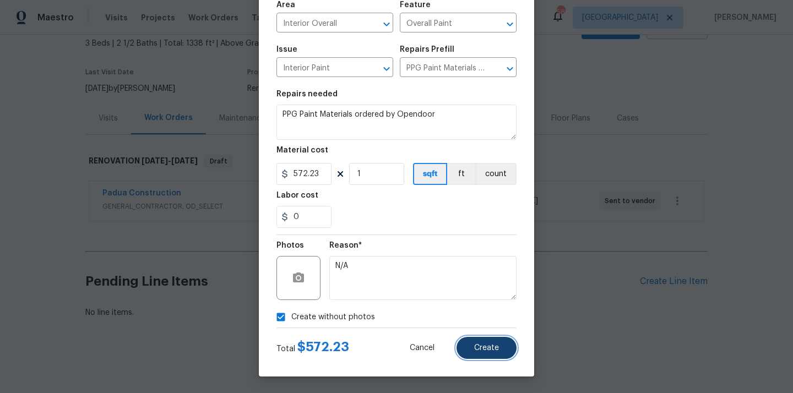
click at [496, 349] on span "Create" at bounding box center [486, 348] width 25 height 8
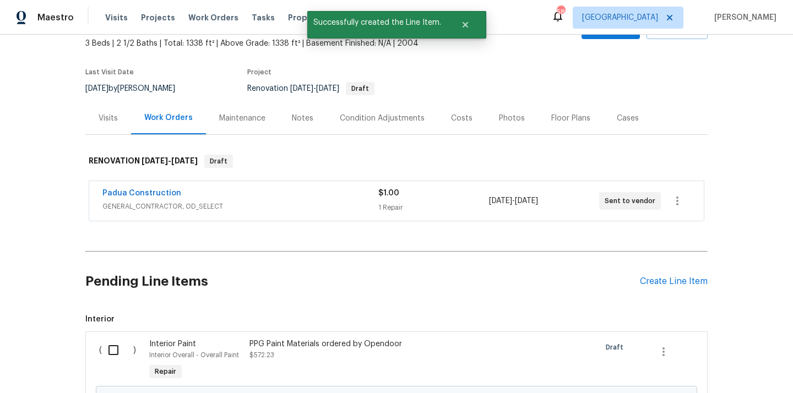
scroll to position [191, 0]
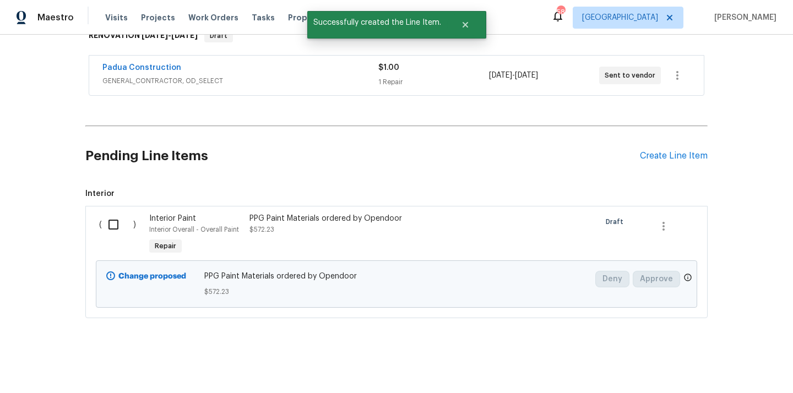
click at [111, 209] on div "( ) Interior Paint Interior Overall - Overall Paint Repair PPG Paint Materials …" at bounding box center [396, 262] width 623 height 112
click at [110, 221] on input "checkbox" at bounding box center [117, 224] width 31 height 23
click at [705, 356] on button "Create Work Order" at bounding box center [730, 366] width 91 height 20
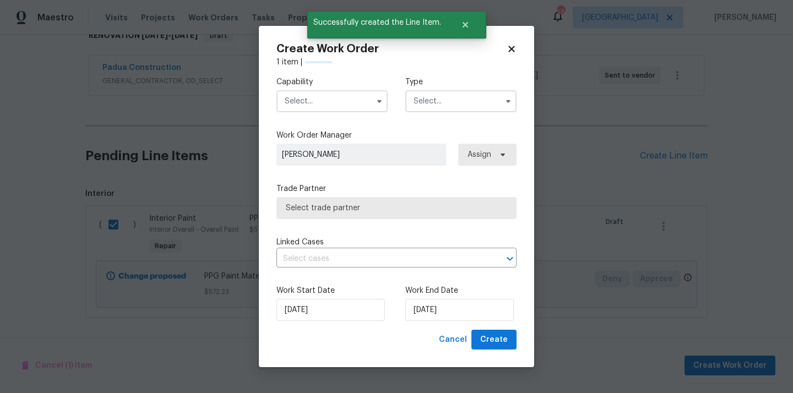
checkbox input "false"
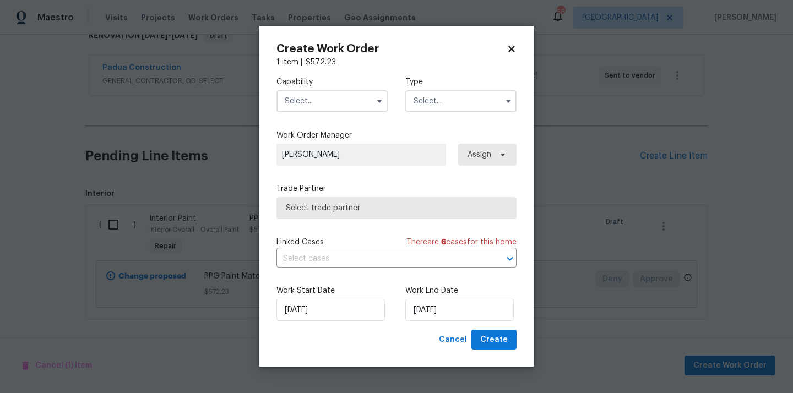
click at [326, 100] on input "text" at bounding box center [332, 101] width 111 height 22
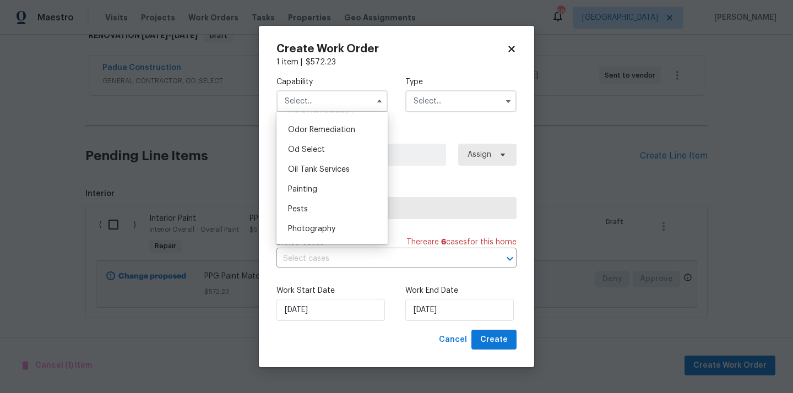
scroll to position [874, 0]
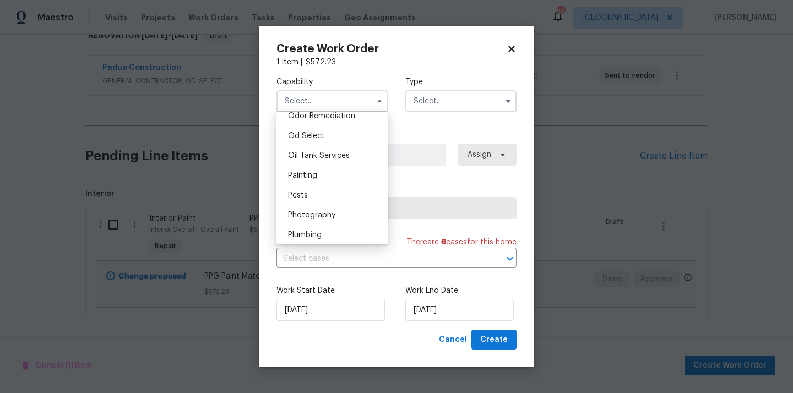
click at [331, 178] on div "Painting" at bounding box center [332, 176] width 106 height 20
type input "Painting"
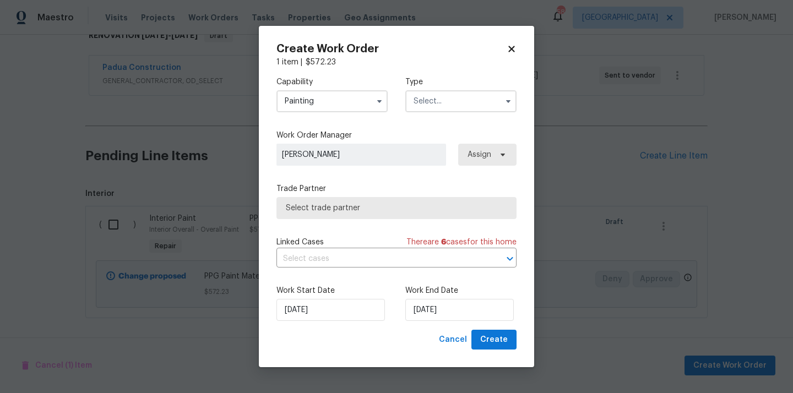
click at [453, 105] on input "text" at bounding box center [460, 101] width 111 height 22
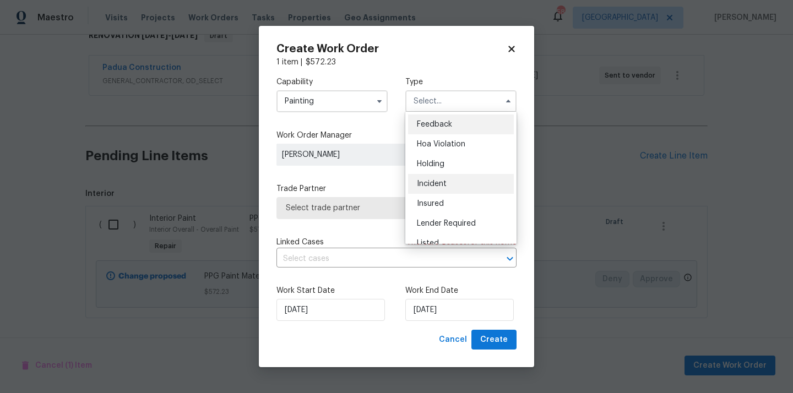
scroll to position [250, 0]
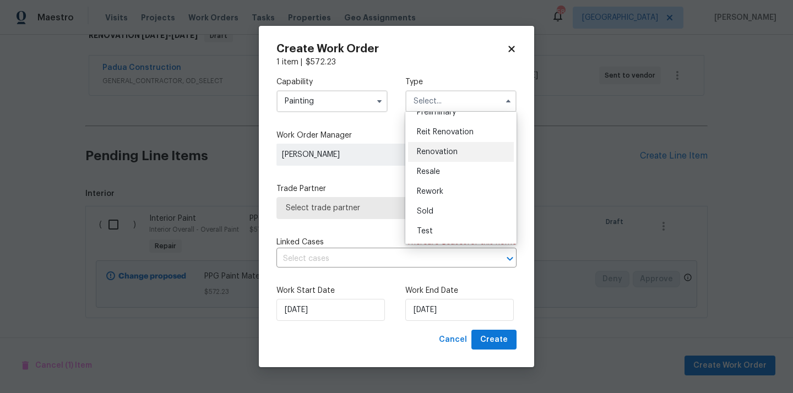
click at [439, 155] on span "Renovation" at bounding box center [437, 152] width 41 height 8
type input "Renovation"
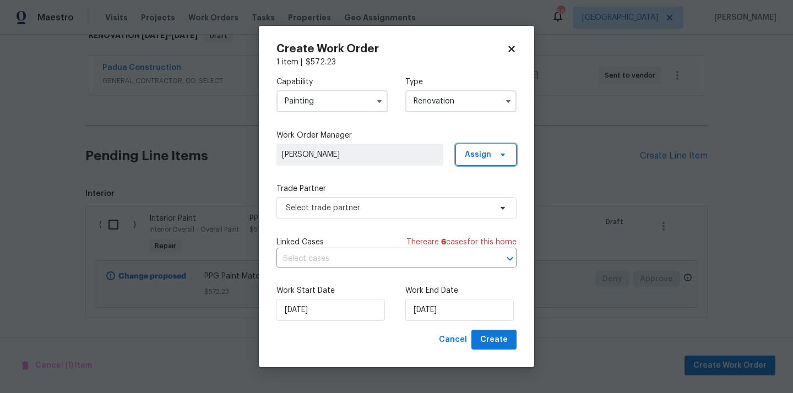
click at [477, 156] on span "Assign" at bounding box center [478, 154] width 26 height 11
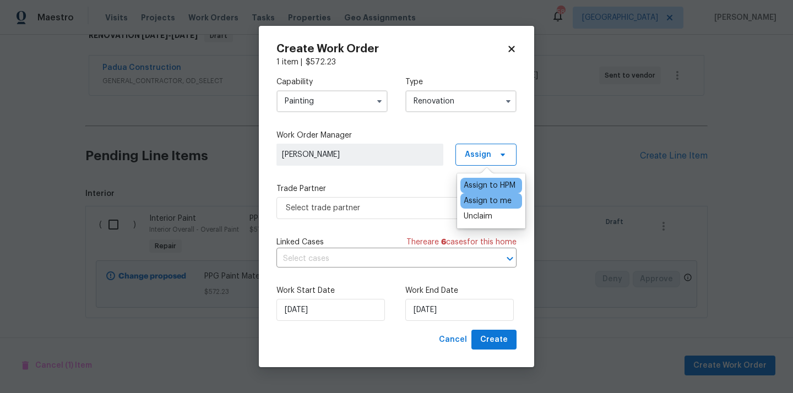
click at [478, 203] on div "Assign to me" at bounding box center [488, 201] width 48 height 11
click at [381, 203] on span "Select trade partner" at bounding box center [389, 208] width 206 height 11
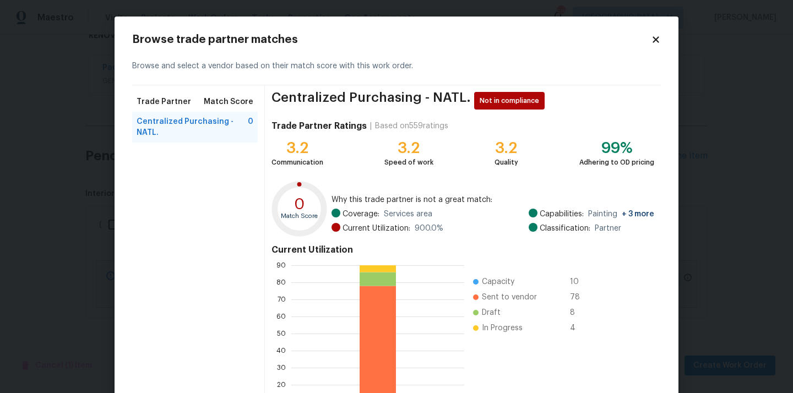
scroll to position [93, 0]
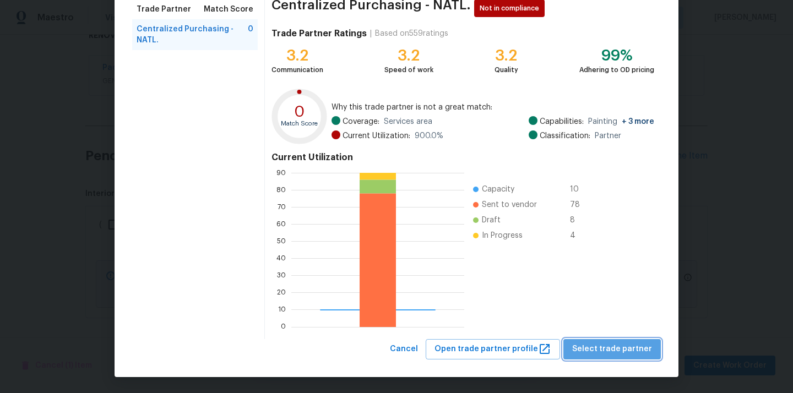
click at [621, 347] on span "Select trade partner" at bounding box center [612, 350] width 80 height 14
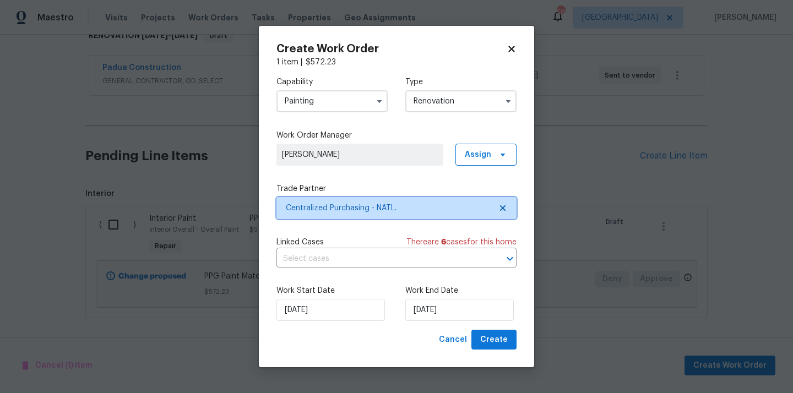
scroll to position [0, 0]
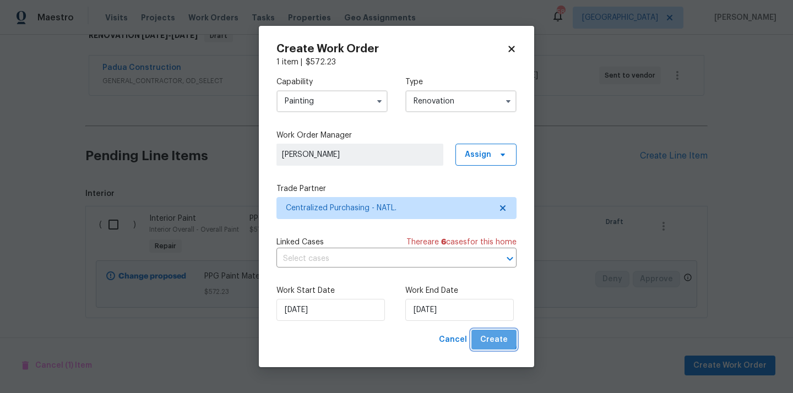
click at [493, 339] on span "Create" at bounding box center [494, 340] width 28 height 14
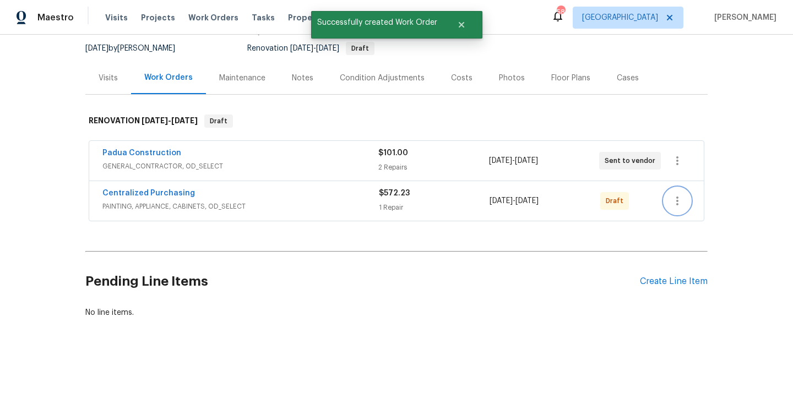
click at [680, 204] on icon "button" at bounding box center [677, 200] width 13 height 13
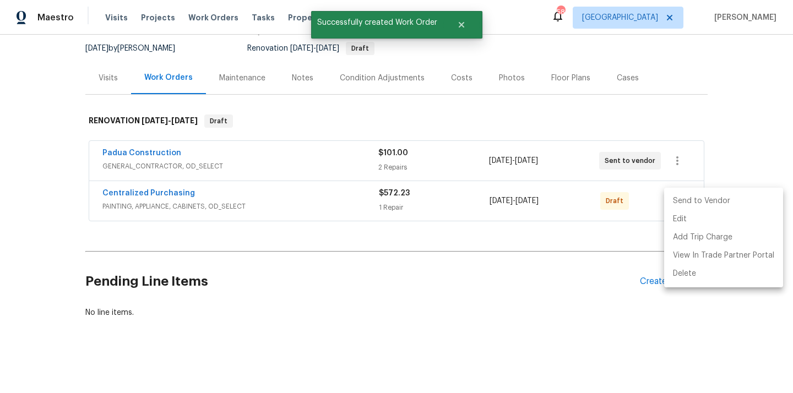
click at [687, 201] on li "Send to Vendor" at bounding box center [723, 201] width 119 height 18
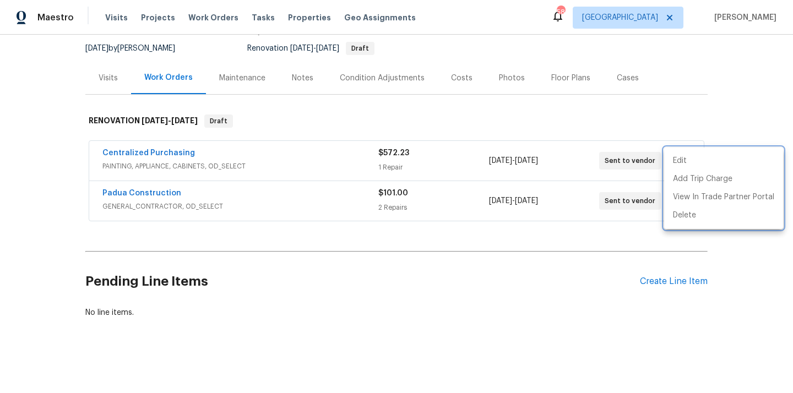
click at [175, 149] on div at bounding box center [396, 196] width 793 height 393
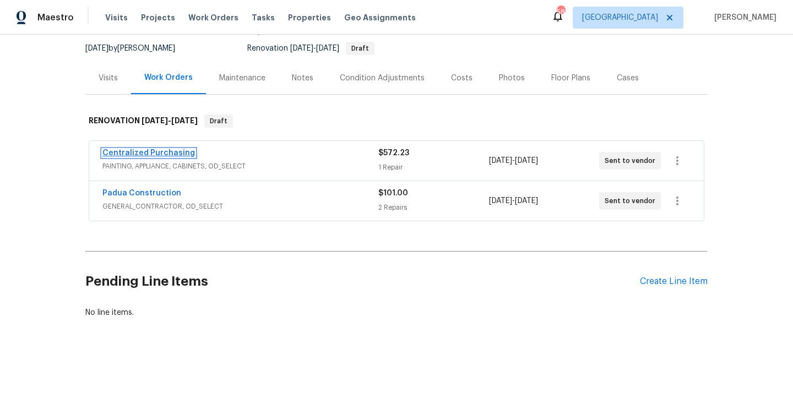
click at [152, 153] on link "Centralized Purchasing" at bounding box center [148, 153] width 93 height 8
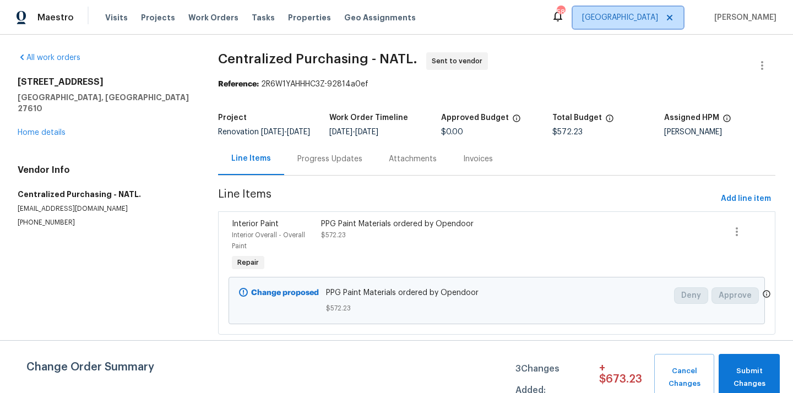
click at [672, 15] on span at bounding box center [668, 17] width 12 height 9
click at [631, 12] on span "[GEOGRAPHIC_DATA], [GEOGRAPHIC_DATA]" at bounding box center [580, 17] width 156 height 11
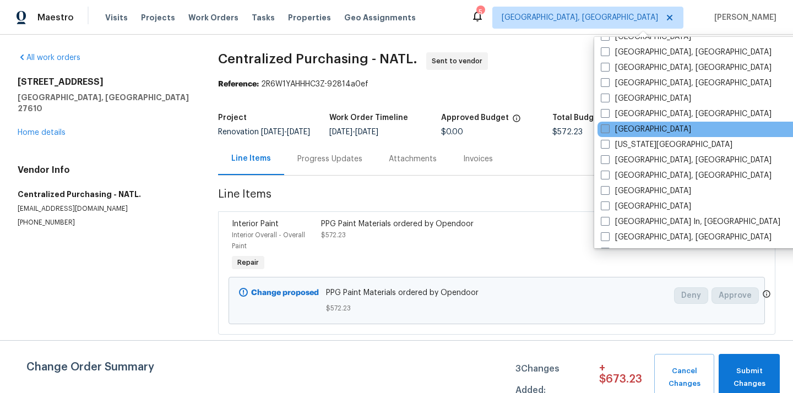
click at [630, 131] on label "[GEOGRAPHIC_DATA]" at bounding box center [646, 129] width 90 height 11
click at [608, 131] on input "[GEOGRAPHIC_DATA]" at bounding box center [604, 127] width 7 height 7
checkbox input "true"
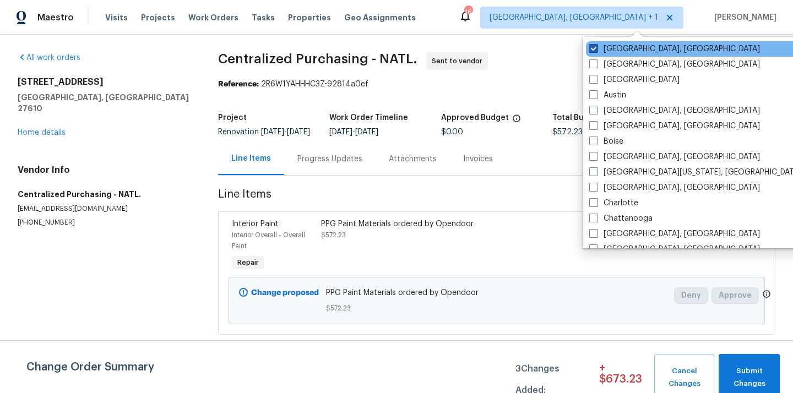
click at [623, 48] on label "[GEOGRAPHIC_DATA], [GEOGRAPHIC_DATA]" at bounding box center [675, 49] width 171 height 11
click at [597, 48] on input "[GEOGRAPHIC_DATA], [GEOGRAPHIC_DATA]" at bounding box center [593, 47] width 7 height 7
checkbox input "false"
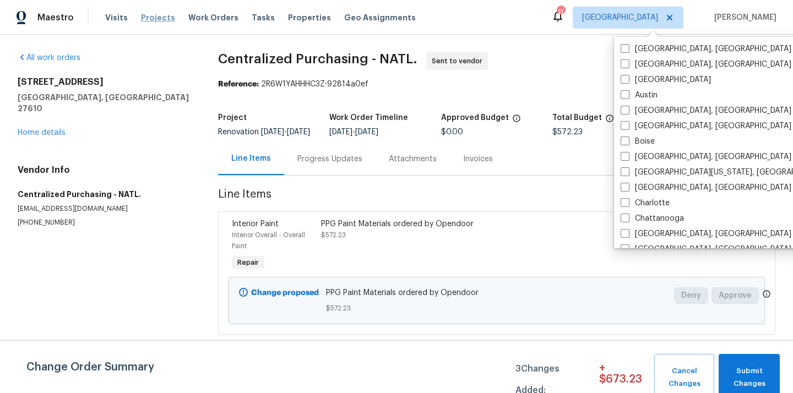
click at [146, 15] on span "Projects" at bounding box center [158, 17] width 34 height 11
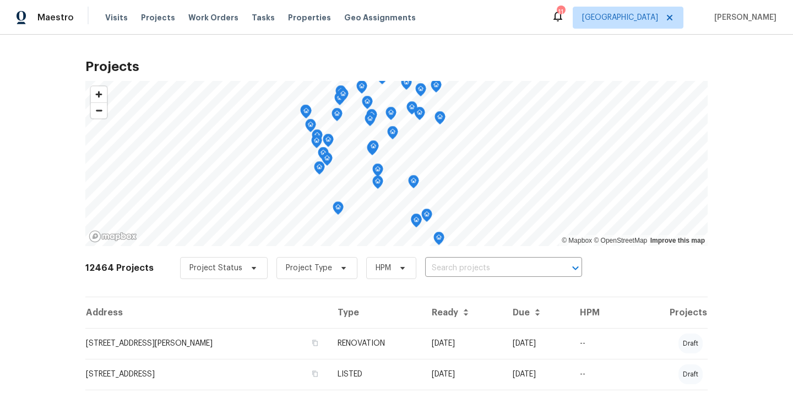
click at [455, 271] on input "text" at bounding box center [488, 268] width 126 height 17
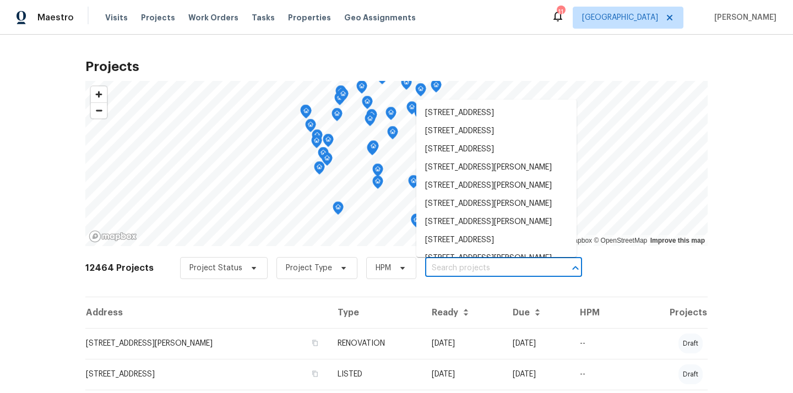
paste input "[STREET_ADDRESS]"
type input "[STREET_ADDRESS]"
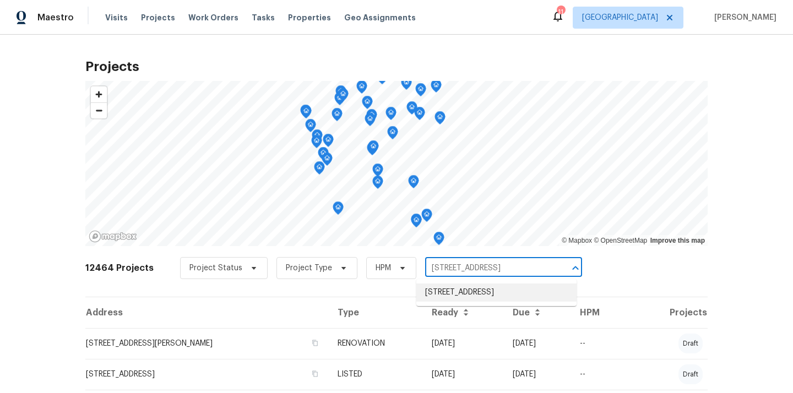
click at [453, 297] on li "[STREET_ADDRESS]" at bounding box center [497, 293] width 160 height 18
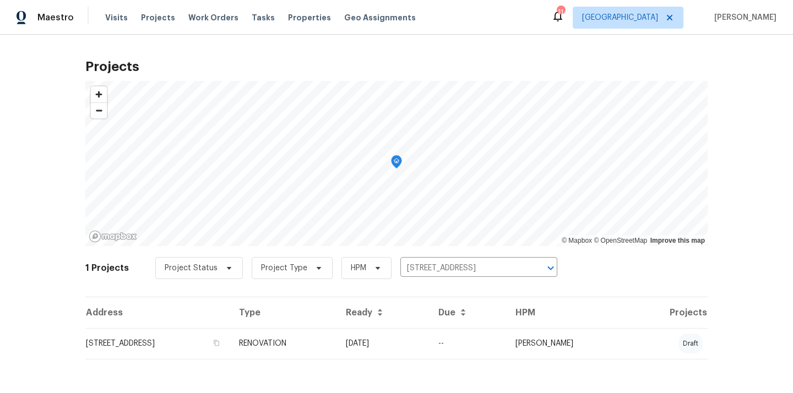
click at [230, 346] on td "[STREET_ADDRESS]" at bounding box center [157, 343] width 145 height 31
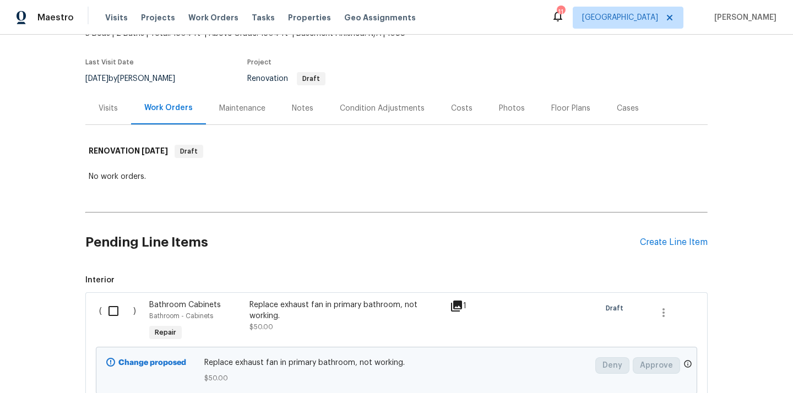
scroll to position [74, 0]
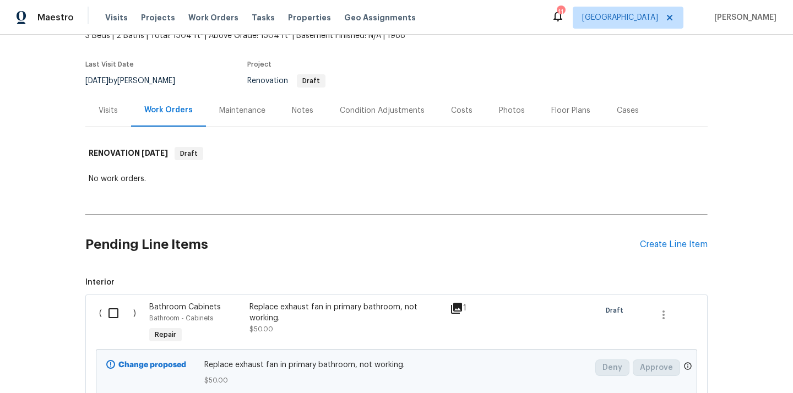
scroll to position [79, 0]
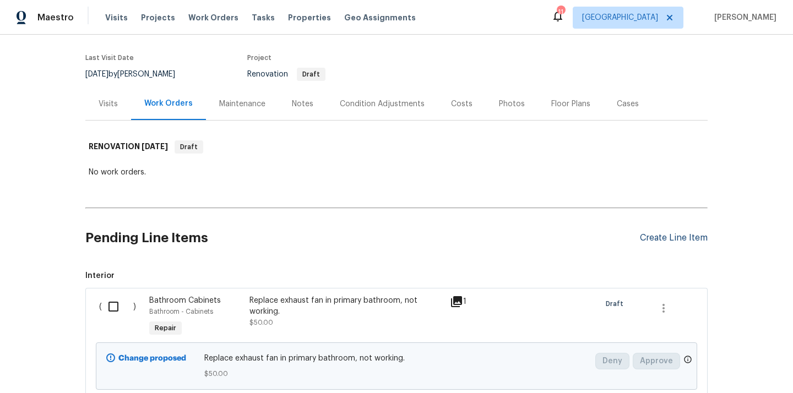
click at [672, 234] on div "Create Line Item" at bounding box center [674, 238] width 68 height 10
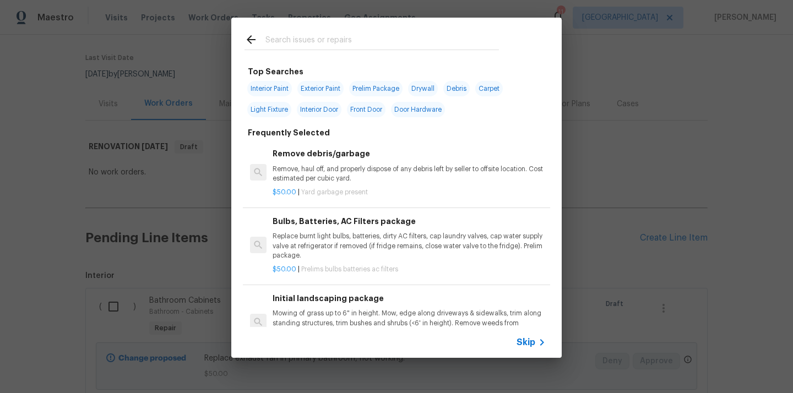
click at [453, 39] on input "text" at bounding box center [383, 41] width 234 height 17
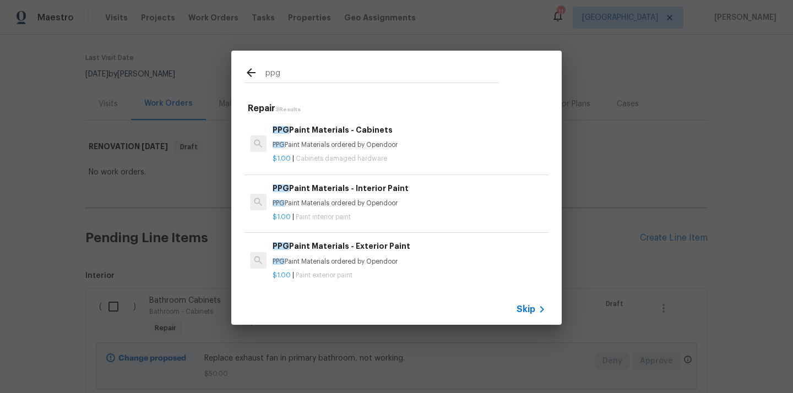
type input "ppg"
click at [376, 197] on div "PPG Paint Materials - Interior Paint PPG Paint Materials ordered by Opendoor" at bounding box center [409, 195] width 273 height 26
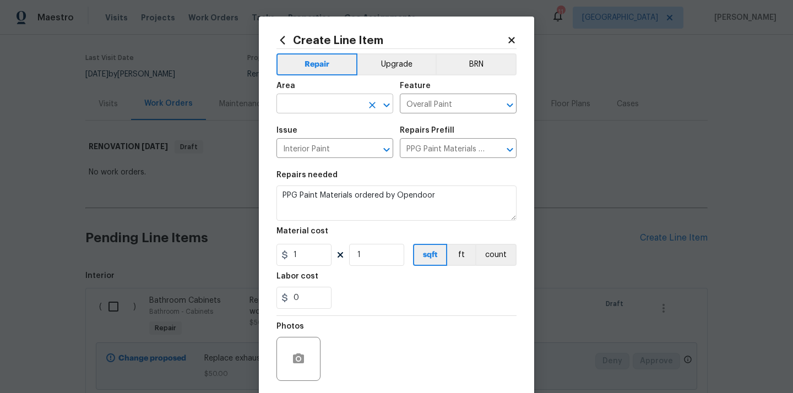
click at [346, 107] on input "text" at bounding box center [320, 104] width 86 height 17
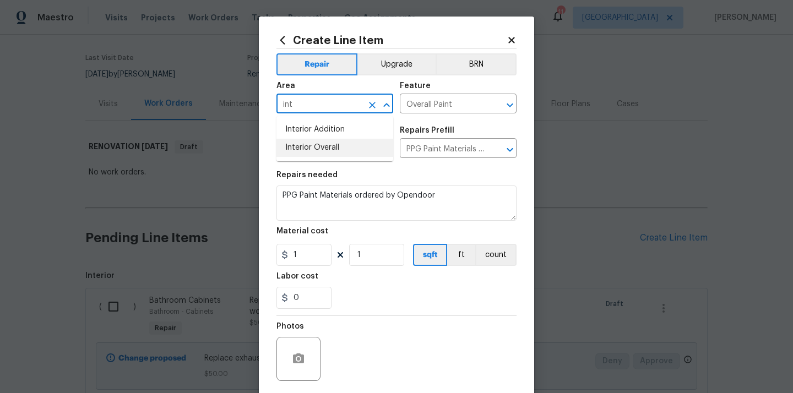
click at [323, 141] on li "Interior Overall" at bounding box center [335, 148] width 117 height 18
type input "Interior Overall"
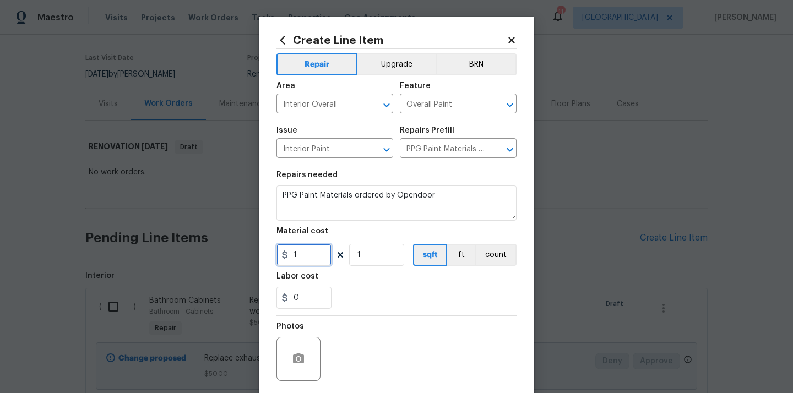
drag, startPoint x: 301, startPoint y: 255, endPoint x: 271, endPoint y: 255, distance: 30.3
click at [273, 255] on div "Create Line Item Repair Upgrade BRN Area Interior Overall ​ Feature Overall Pai…" at bounding box center [396, 237] width 275 height 441
paste input "394.7"
type input "394.7"
click at [364, 300] on div "0" at bounding box center [397, 298] width 240 height 22
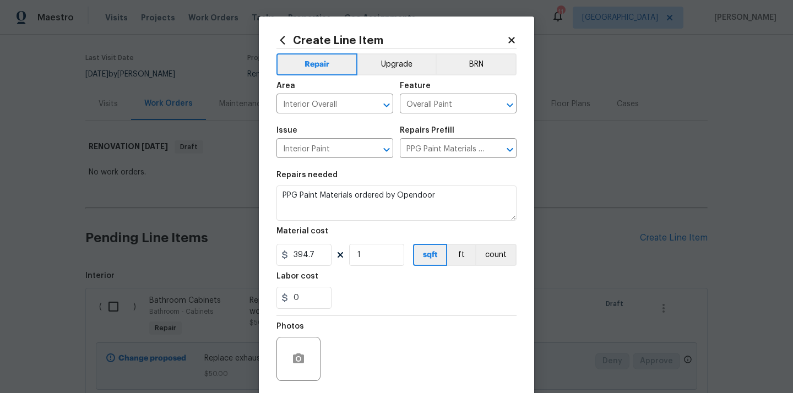
scroll to position [77, 0]
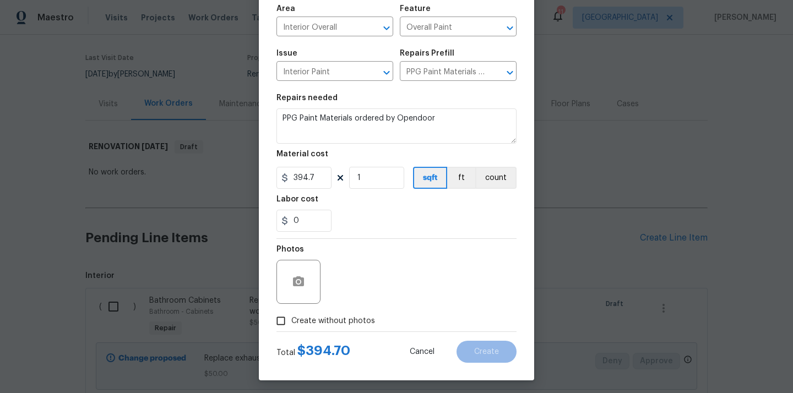
click at [344, 331] on label "Create without photos" at bounding box center [323, 321] width 105 height 21
click at [291, 331] on input "Create without photos" at bounding box center [281, 321] width 21 height 21
checkbox input "true"
click at [383, 256] on div "Reason*" at bounding box center [422, 253] width 187 height 14
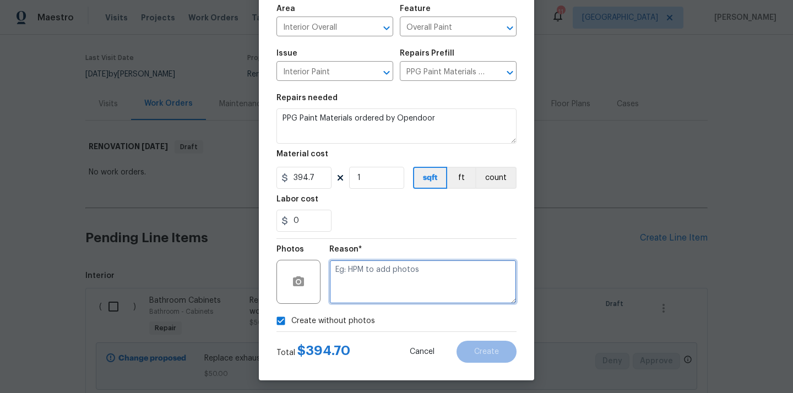
click at [374, 281] on textarea at bounding box center [422, 282] width 187 height 44
type textarea "N/A"
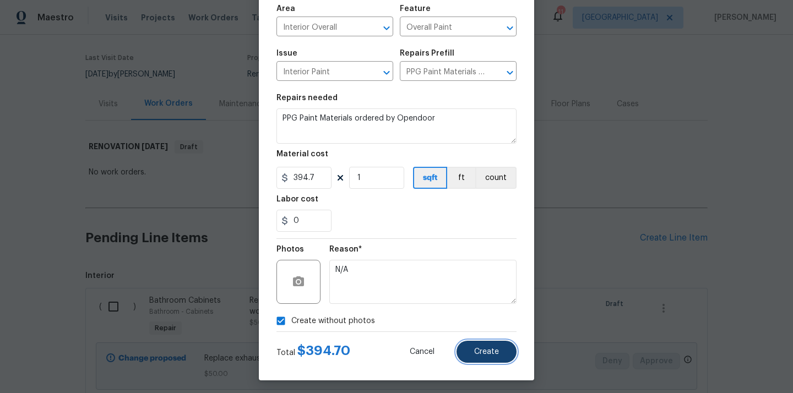
click at [498, 355] on span "Create" at bounding box center [486, 352] width 25 height 8
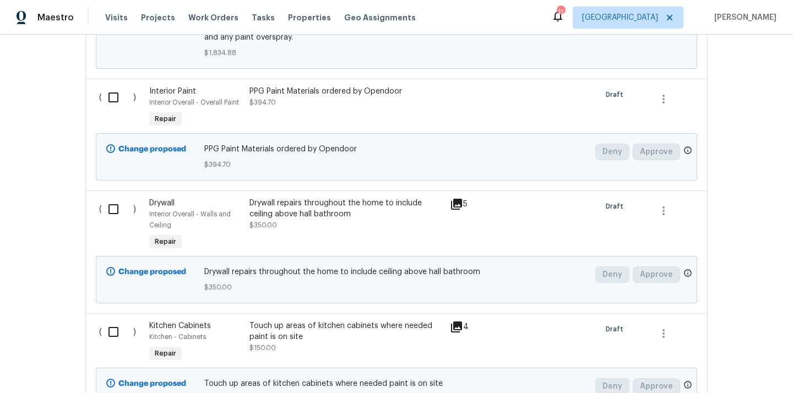
scroll to position [1861, 0]
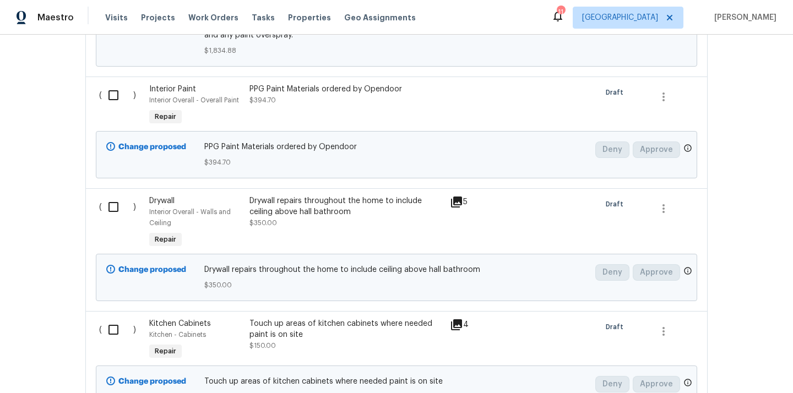
click at [113, 107] on input "checkbox" at bounding box center [117, 95] width 31 height 23
checkbox input "true"
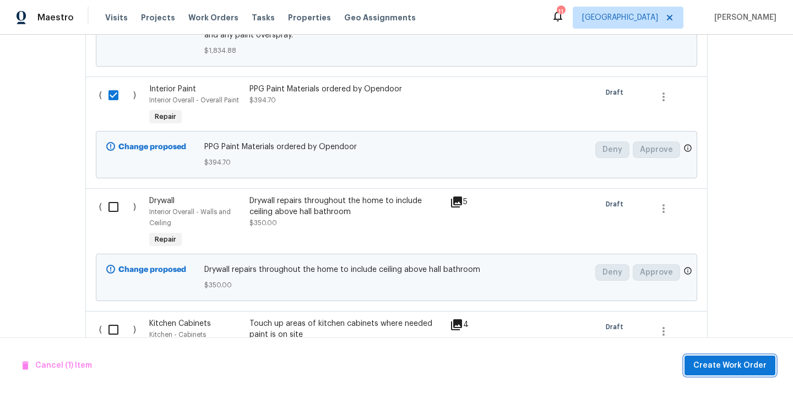
click at [732, 357] on button "Create Work Order" at bounding box center [730, 366] width 91 height 20
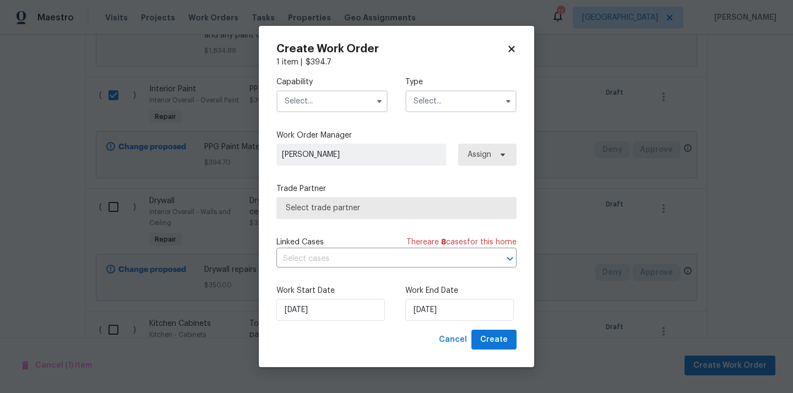
click at [355, 104] on input "text" at bounding box center [332, 101] width 111 height 22
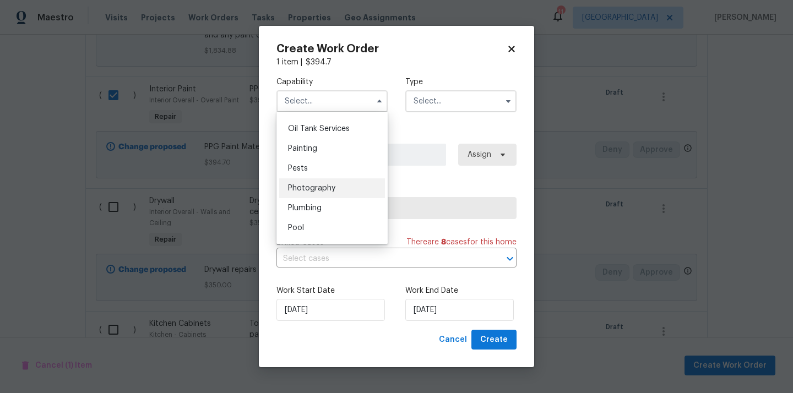
scroll to position [896, 0]
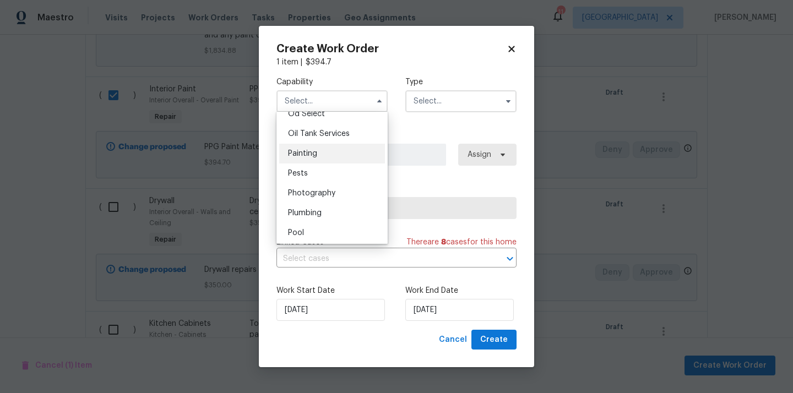
click at [322, 150] on div "Painting" at bounding box center [332, 154] width 106 height 20
type input "Painting"
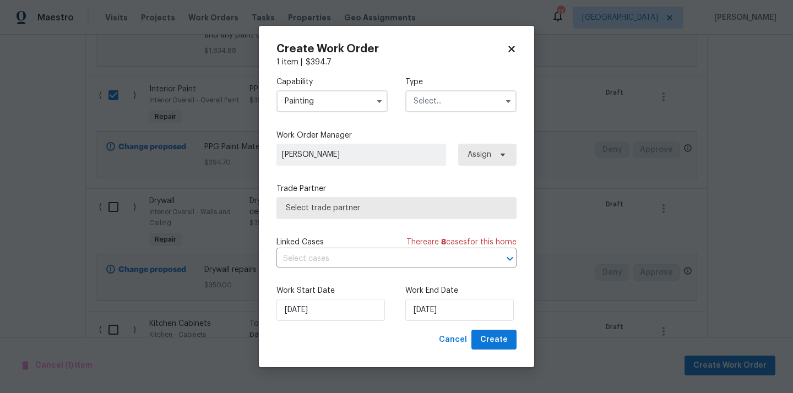
click at [444, 96] on input "text" at bounding box center [460, 101] width 111 height 22
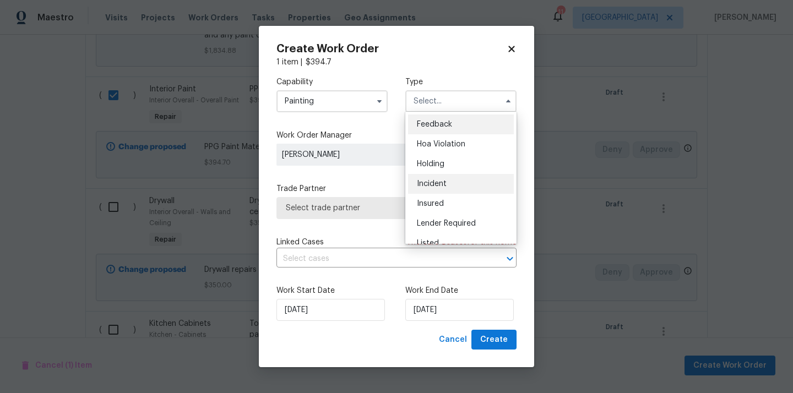
scroll to position [250, 0]
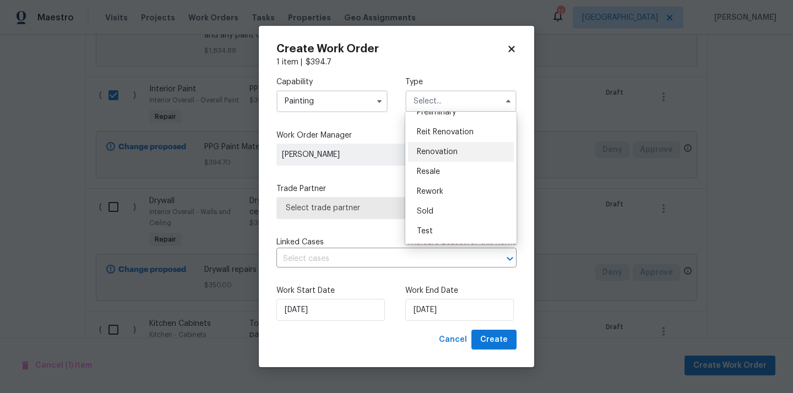
click at [441, 152] on span "Renovation" at bounding box center [437, 152] width 41 height 8
type input "Renovation"
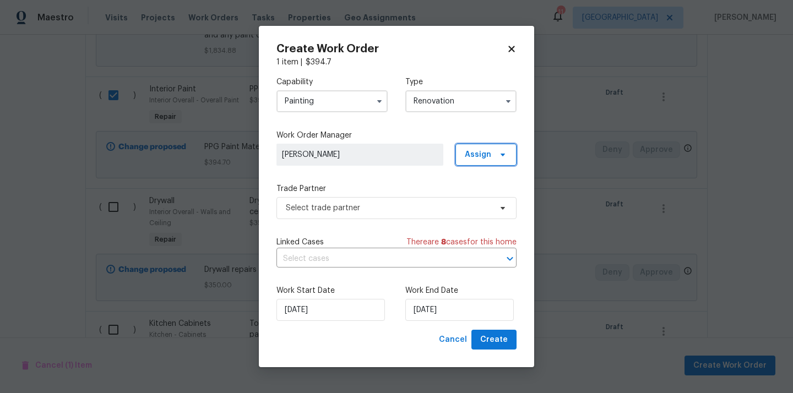
click at [466, 160] on span "Assign" at bounding box center [486, 155] width 61 height 22
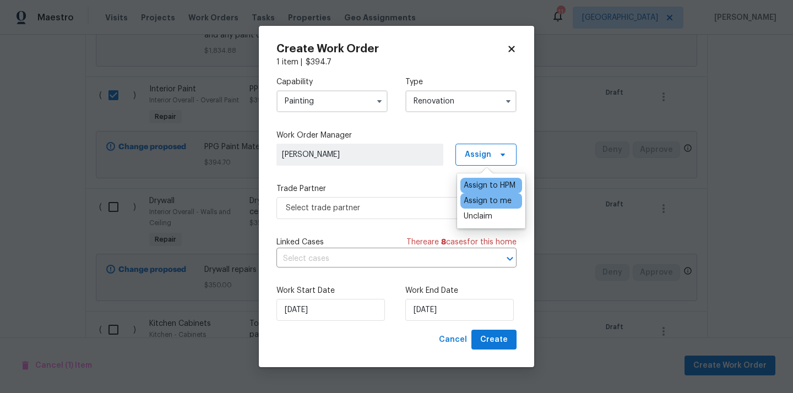
click at [470, 199] on div "Assign to me" at bounding box center [488, 201] width 48 height 11
click at [392, 202] on span "Select trade partner" at bounding box center [397, 208] width 240 height 22
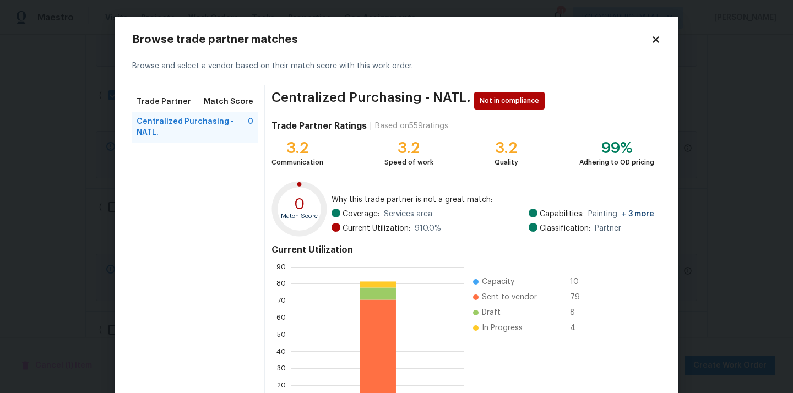
scroll to position [93, 0]
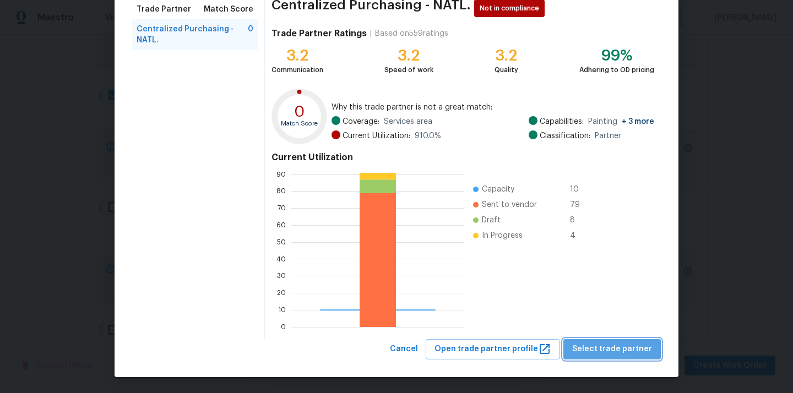
click at [625, 347] on span "Select trade partner" at bounding box center [612, 350] width 80 height 14
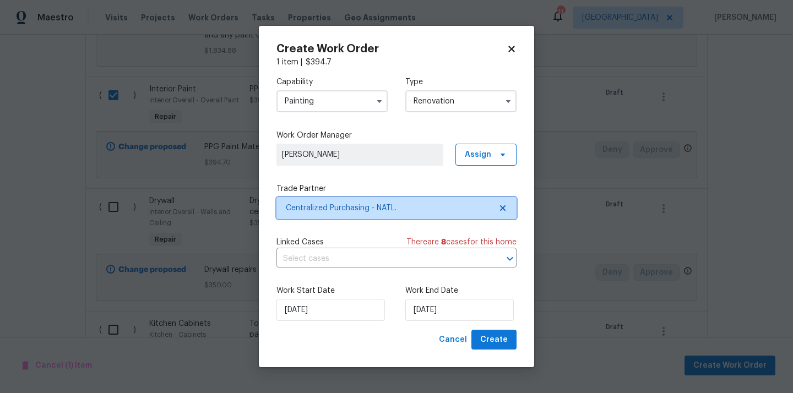
scroll to position [0, 0]
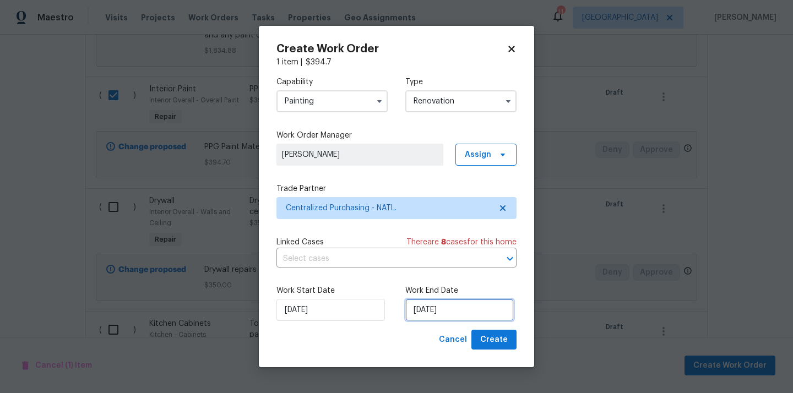
click at [424, 307] on input "[DATE]" at bounding box center [459, 310] width 109 height 22
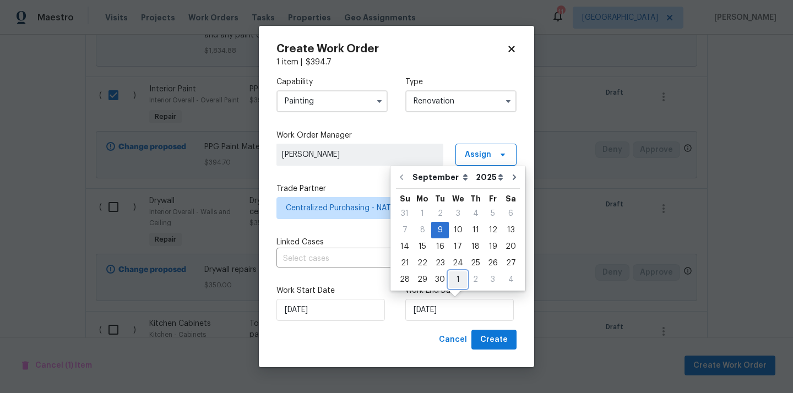
click at [458, 277] on div "1" at bounding box center [458, 279] width 18 height 15
type input "[DATE]"
select select "9"
click at [497, 340] on span "Create" at bounding box center [494, 340] width 28 height 14
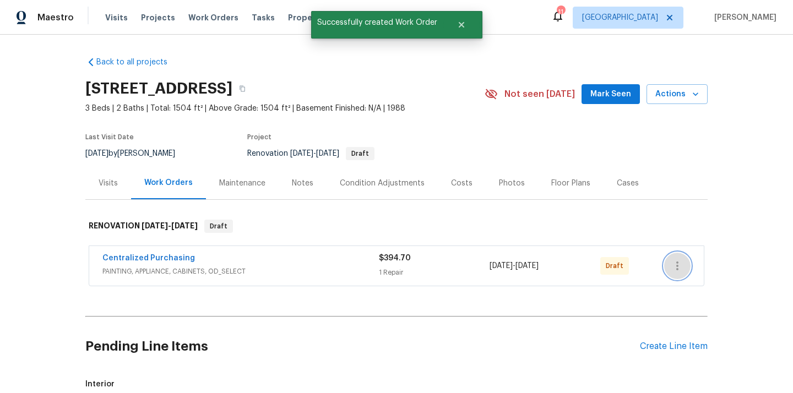
click at [686, 268] on button "button" at bounding box center [677, 266] width 26 height 26
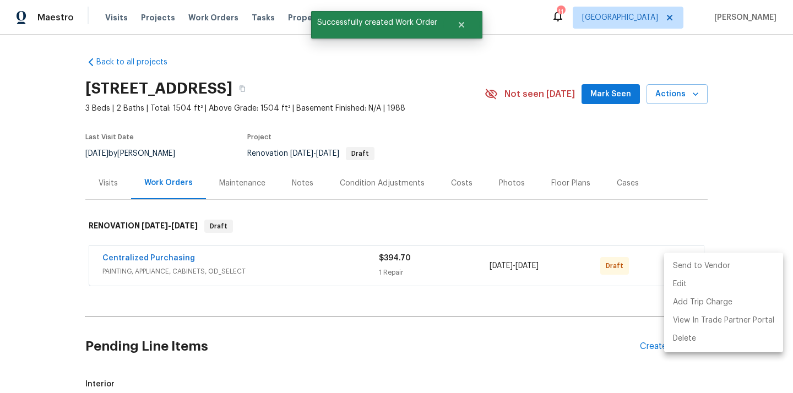
click at [689, 267] on li "Send to Vendor" at bounding box center [723, 266] width 119 height 18
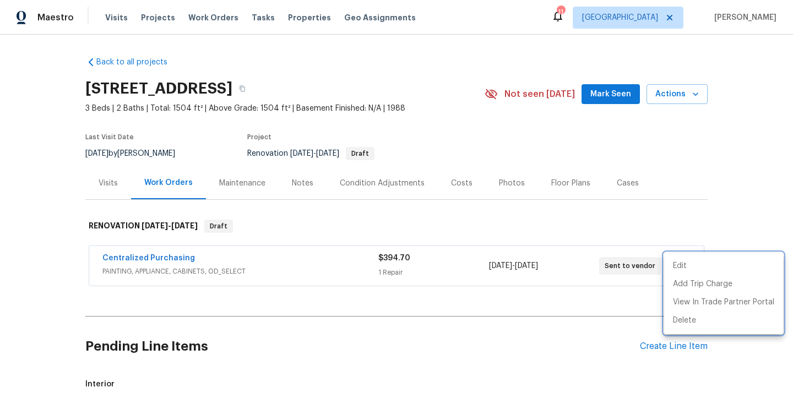
click at [365, 260] on div at bounding box center [396, 196] width 793 height 393
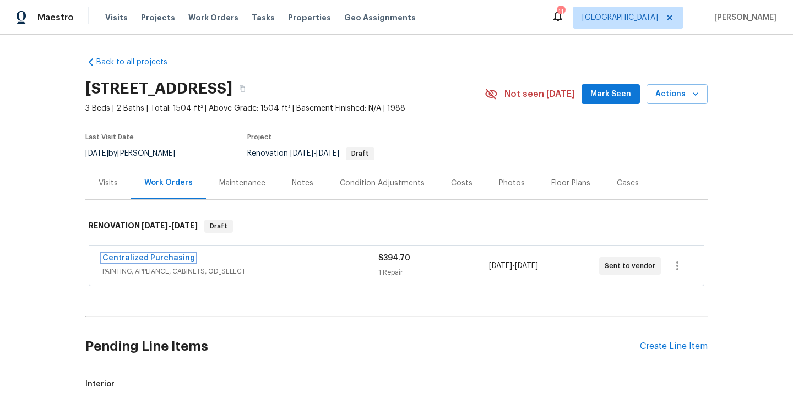
click at [175, 259] on link "Centralized Purchasing" at bounding box center [148, 259] width 93 height 8
